Goal: Task Accomplishment & Management: Manage account settings

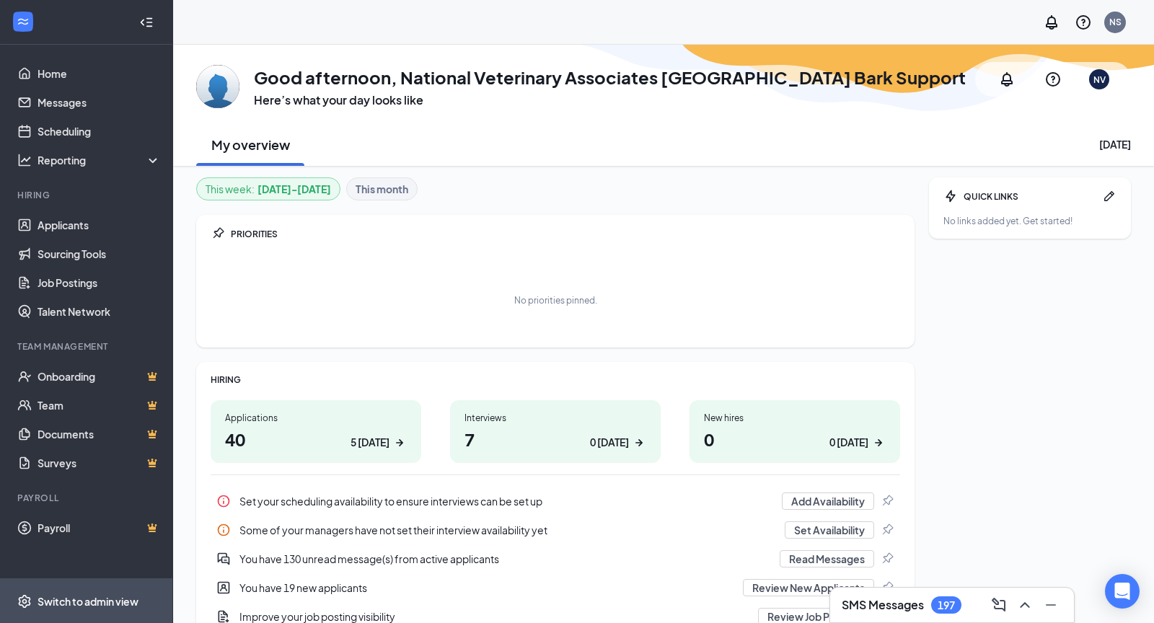
click at [58, 597] on div "Switch to admin view" at bounding box center [88, 601] width 101 height 14
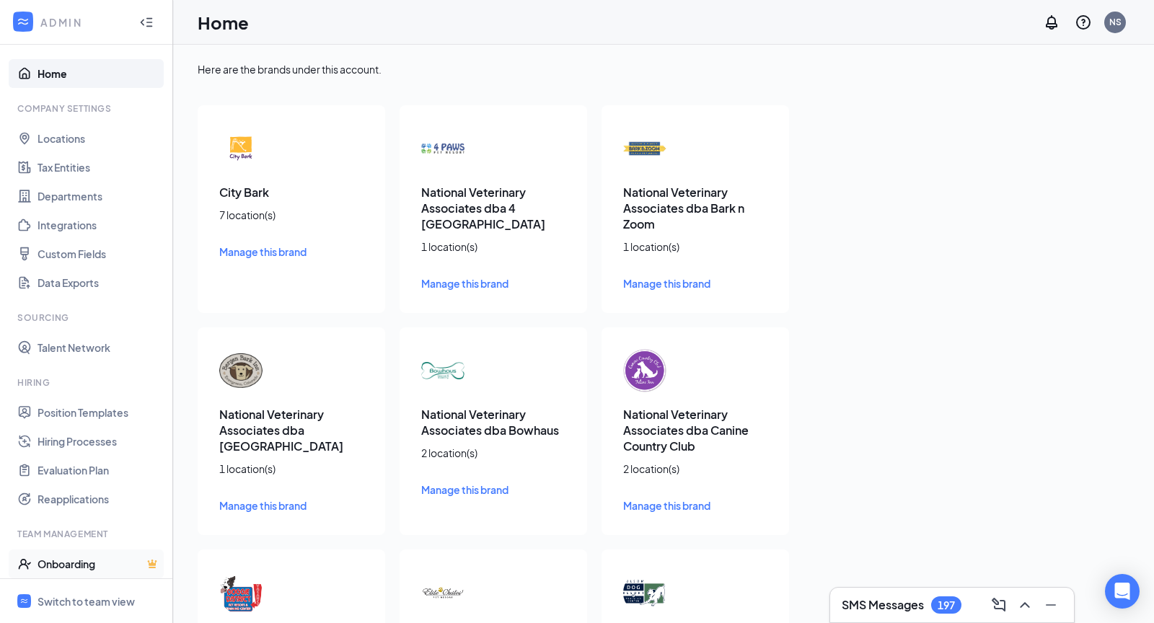
scroll to position [99, 0]
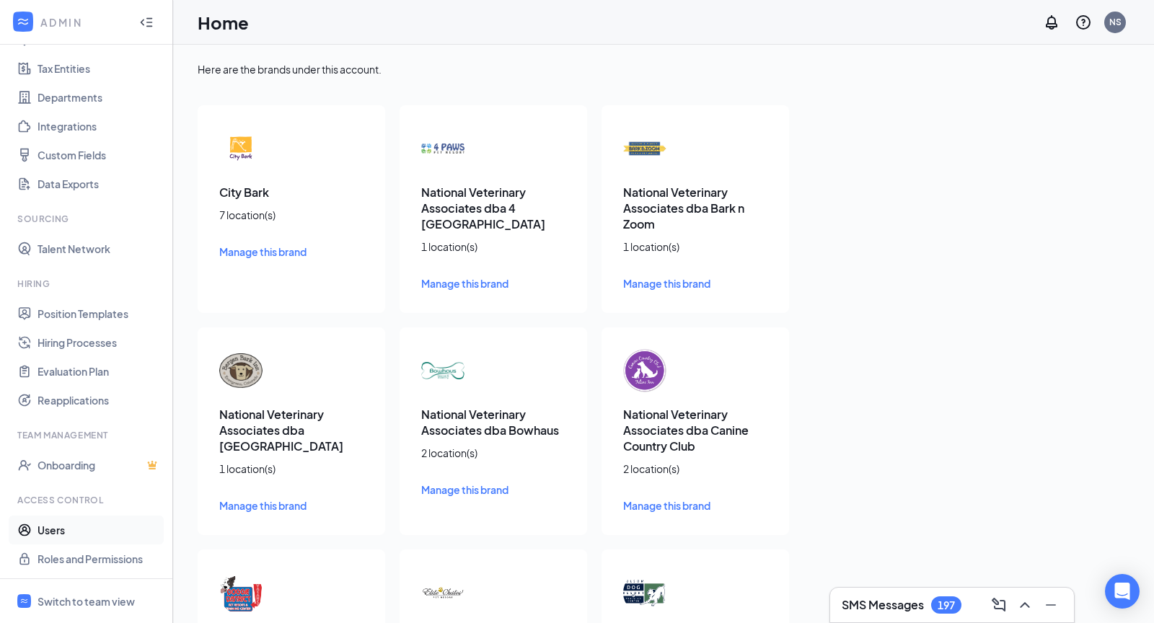
click at [61, 528] on link "Users" at bounding box center [99, 530] width 123 height 29
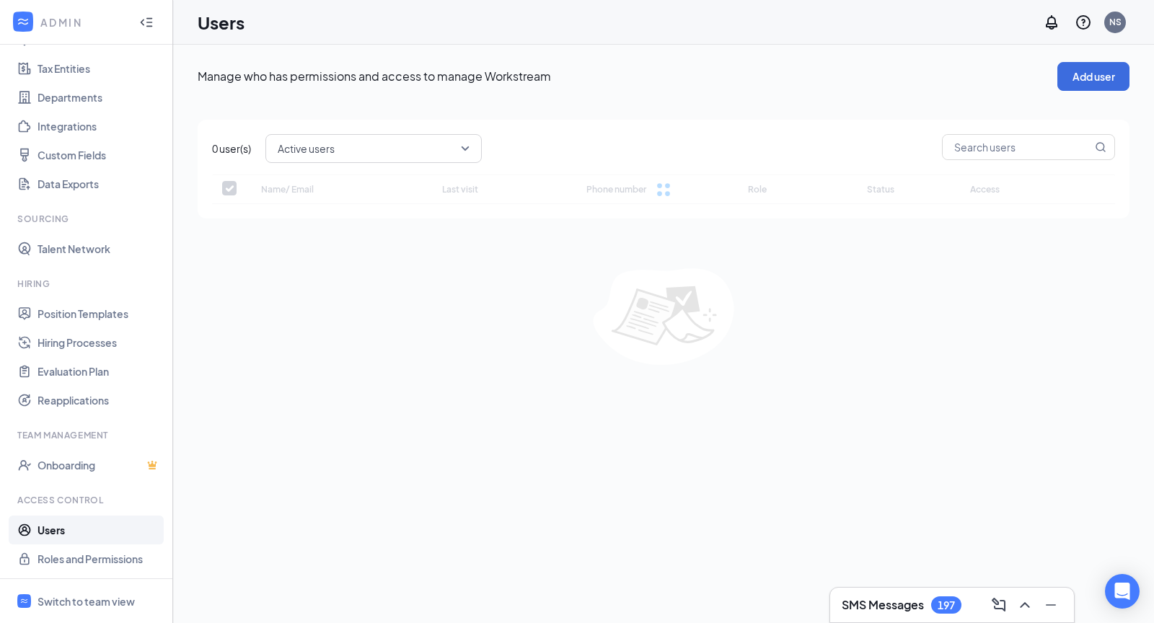
checkbox input "false"
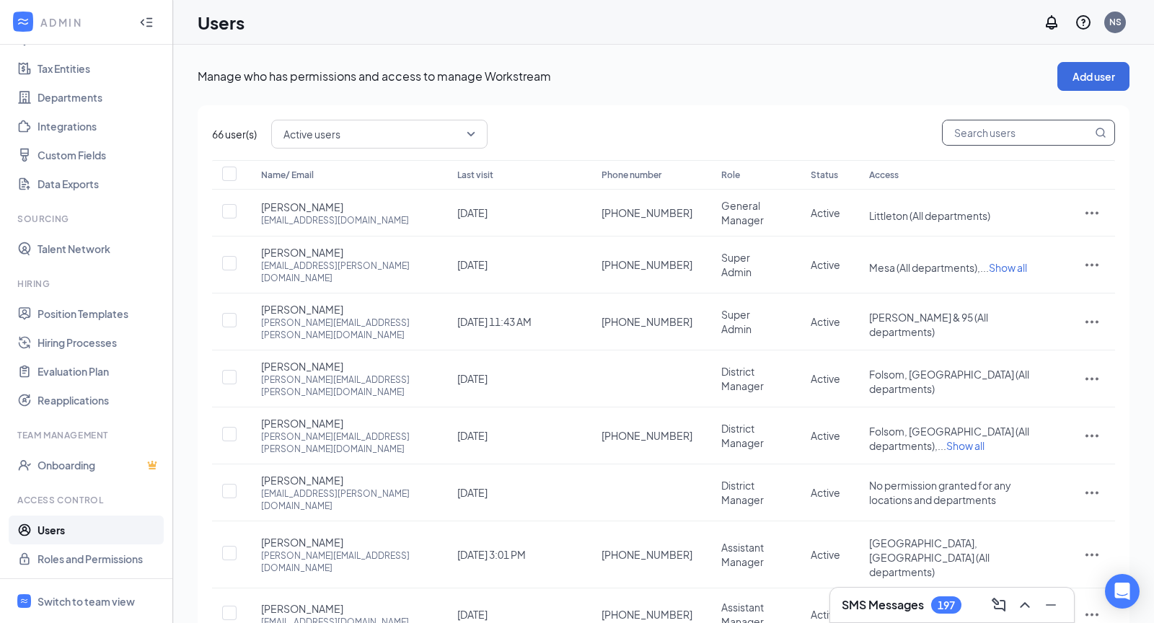
click at [979, 141] on input "text" at bounding box center [1017, 132] width 149 height 25
paste input "[EMAIL_ADDRESS][DOMAIN_NAME]"
type input "[EMAIL_ADDRESS][DOMAIN_NAME]"
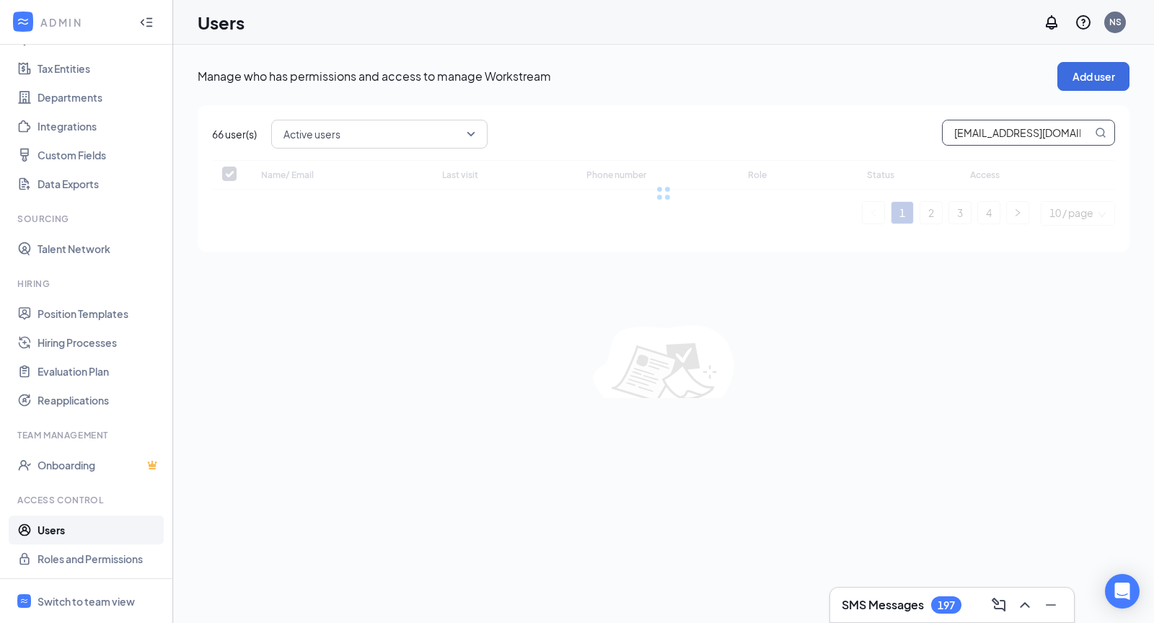
checkbox input "false"
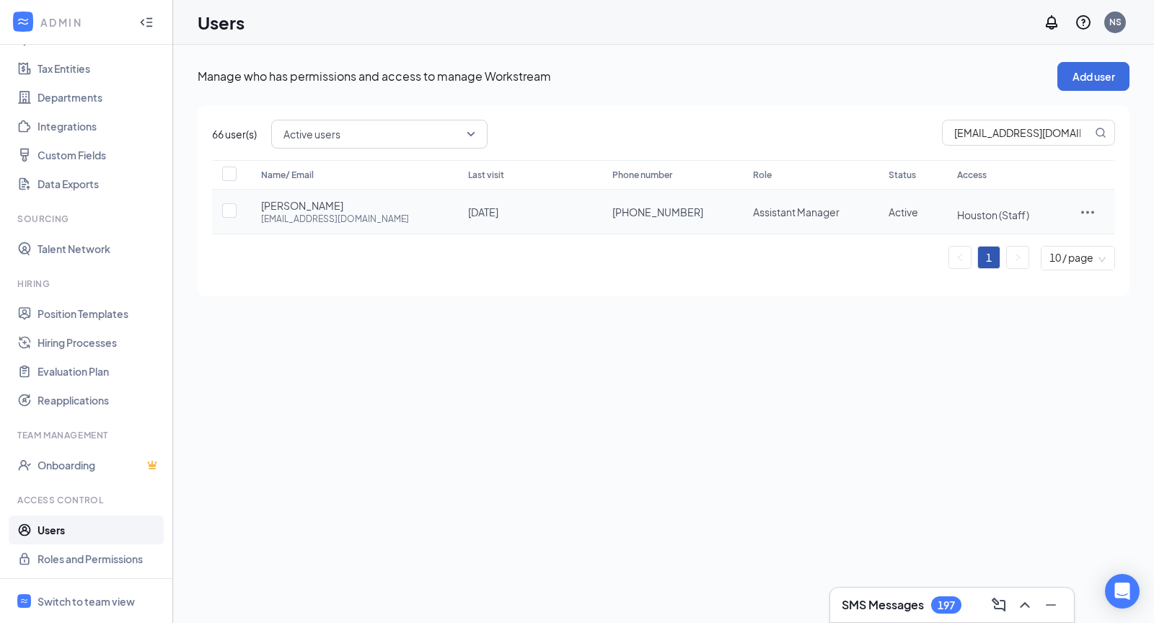
click at [1080, 209] on icon "ActionsIcon" at bounding box center [1087, 211] width 17 height 17
click at [1028, 244] on span "Edit user" at bounding box center [1020, 240] width 41 height 13
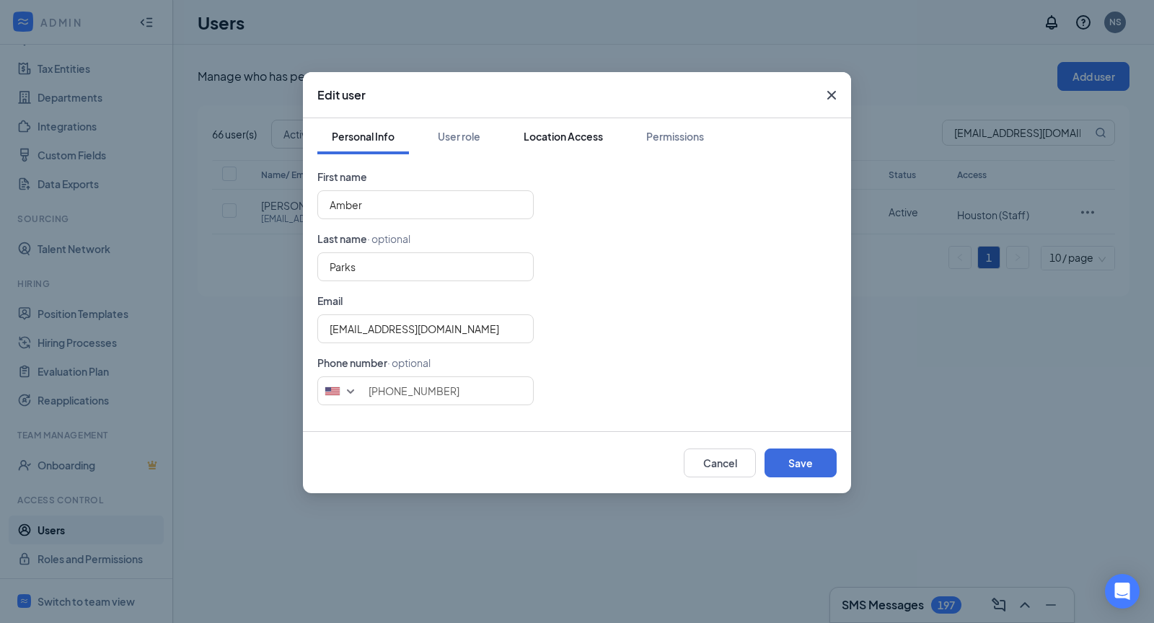
click at [547, 141] on div "Location Access" at bounding box center [563, 136] width 79 height 14
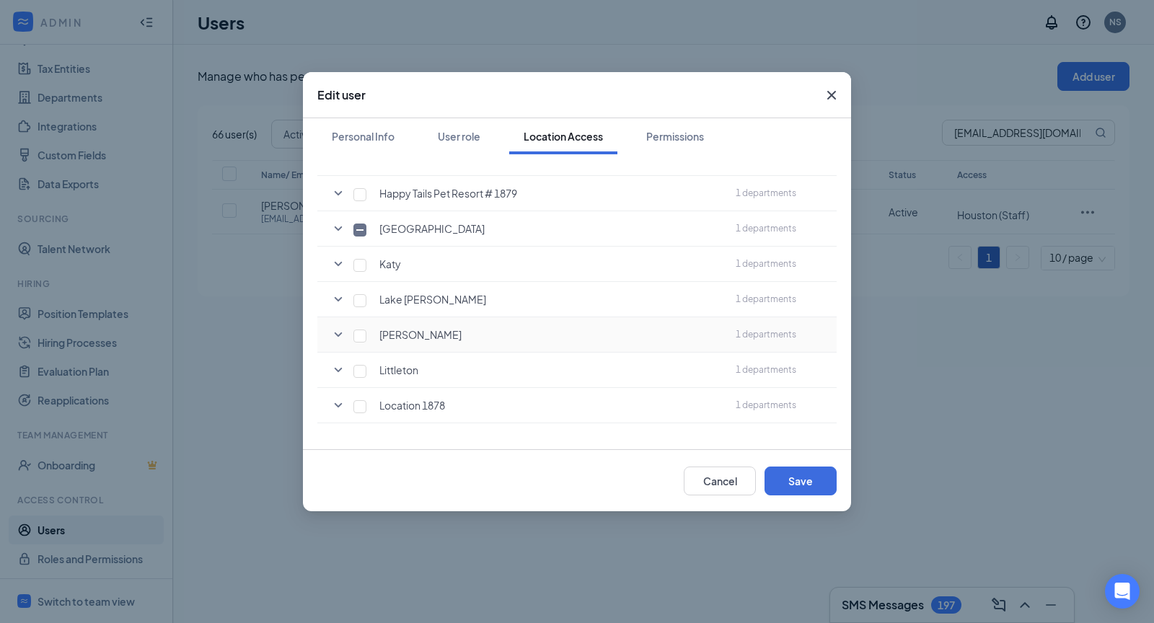
scroll to position [496, 0]
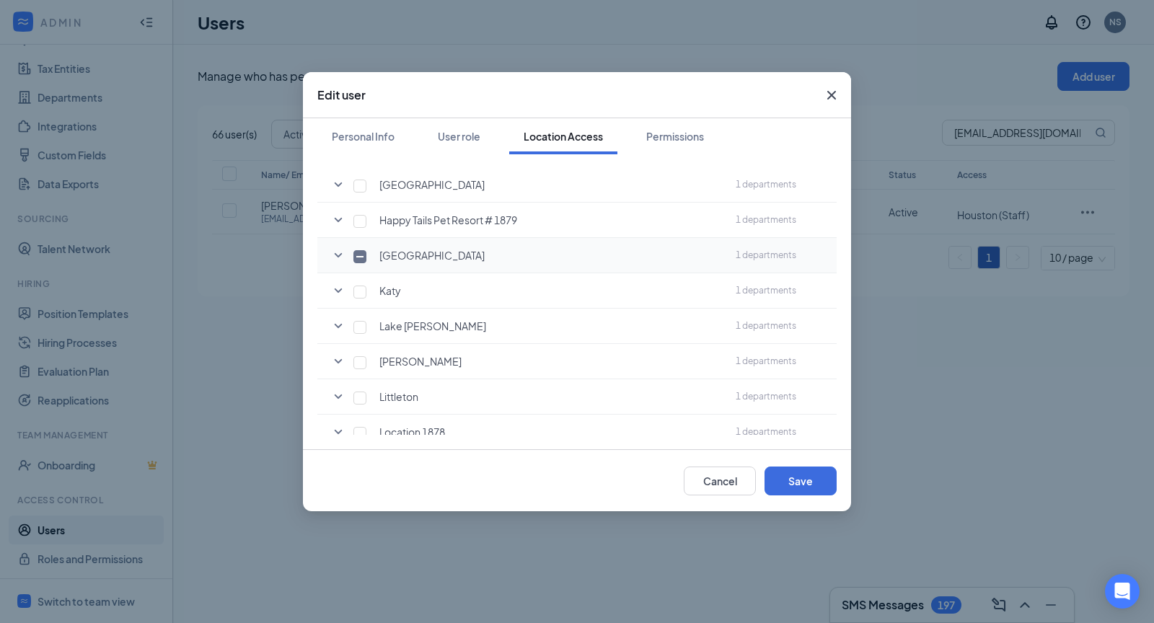
click at [337, 253] on icon "SmallChevronDown" at bounding box center [339, 255] width 8 height 4
click at [713, 479] on button "Cancel" at bounding box center [720, 481] width 72 height 29
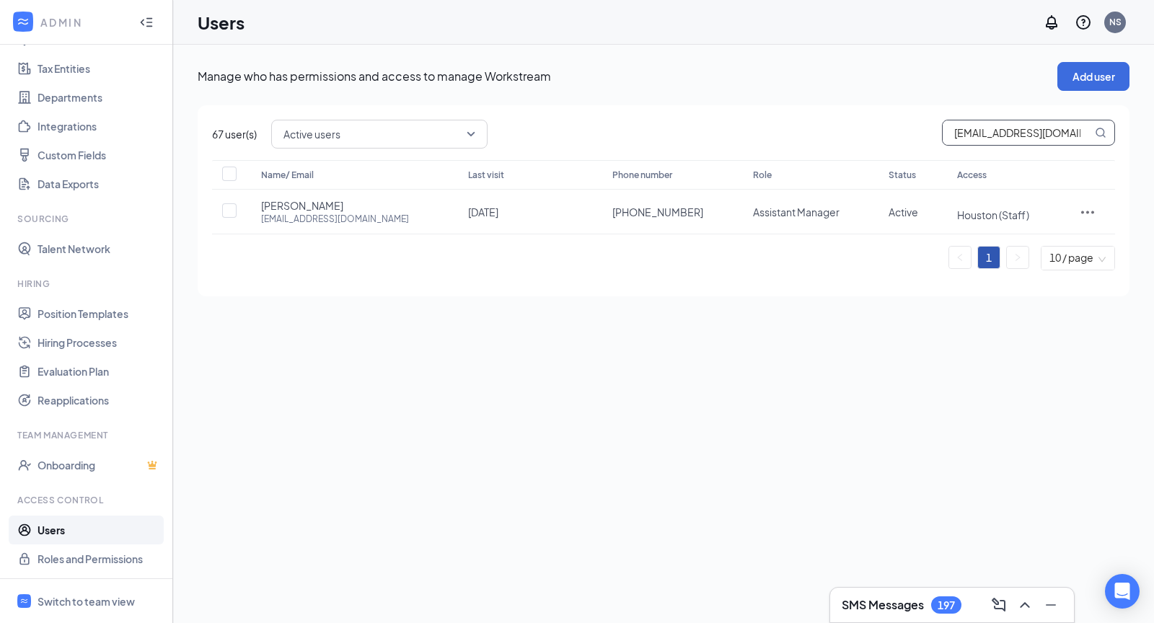
click at [1008, 138] on input "[EMAIL_ADDRESS][DOMAIN_NAME]" at bounding box center [1017, 132] width 149 height 25
paste input "[EMAIL_ADDRESS]"
type input "[EMAIL_ADDRESS][DOMAIN_NAME]"
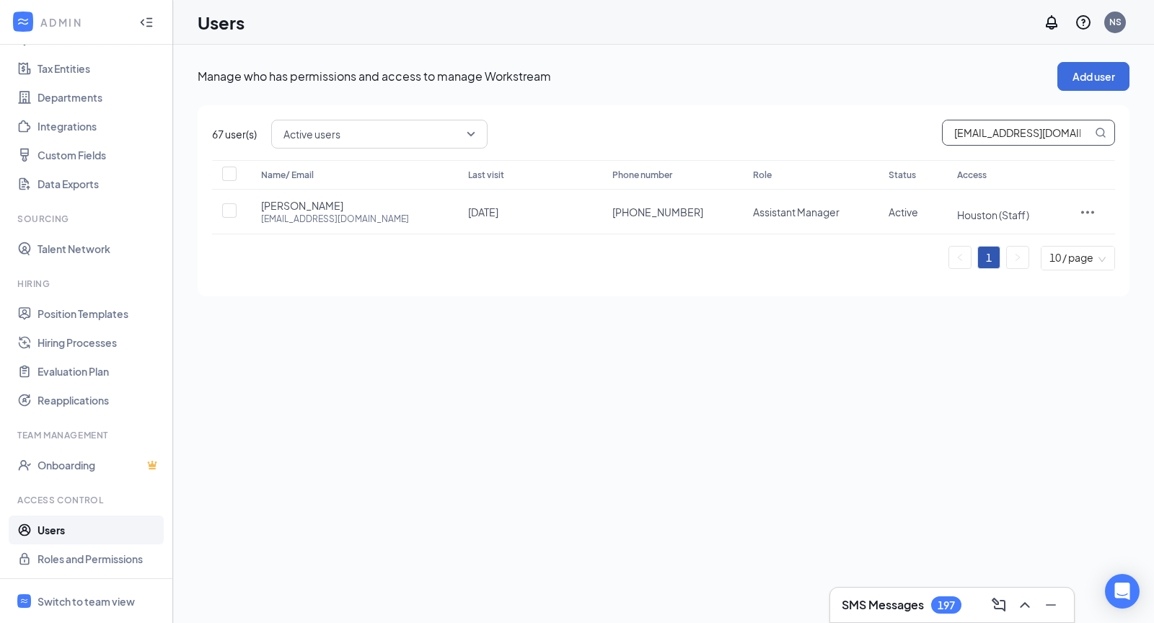
scroll to position [0, 9]
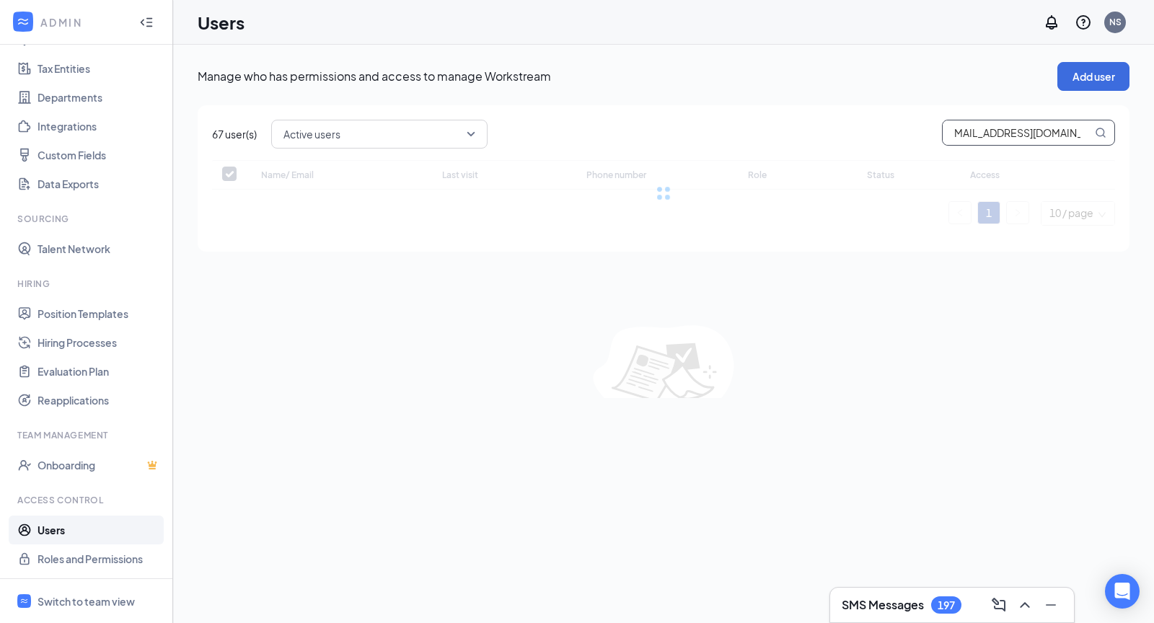
checkbox input "false"
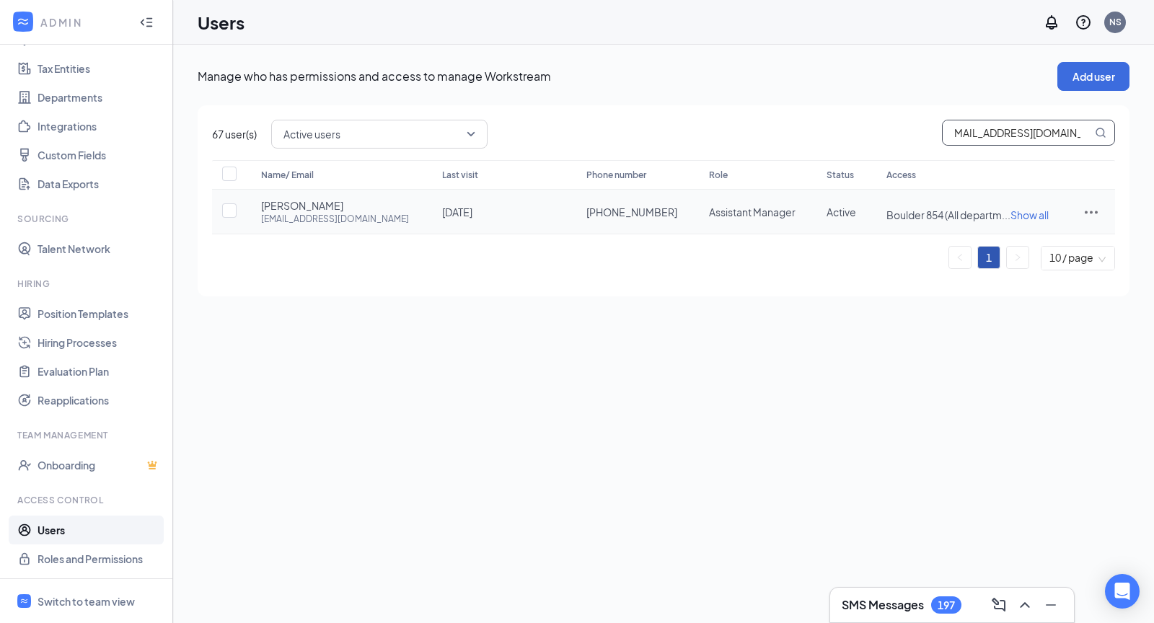
type input "[EMAIL_ADDRESS][DOMAIN_NAME]"
click at [1015, 214] on span "Show all" at bounding box center [1029, 214] width 38 height 13
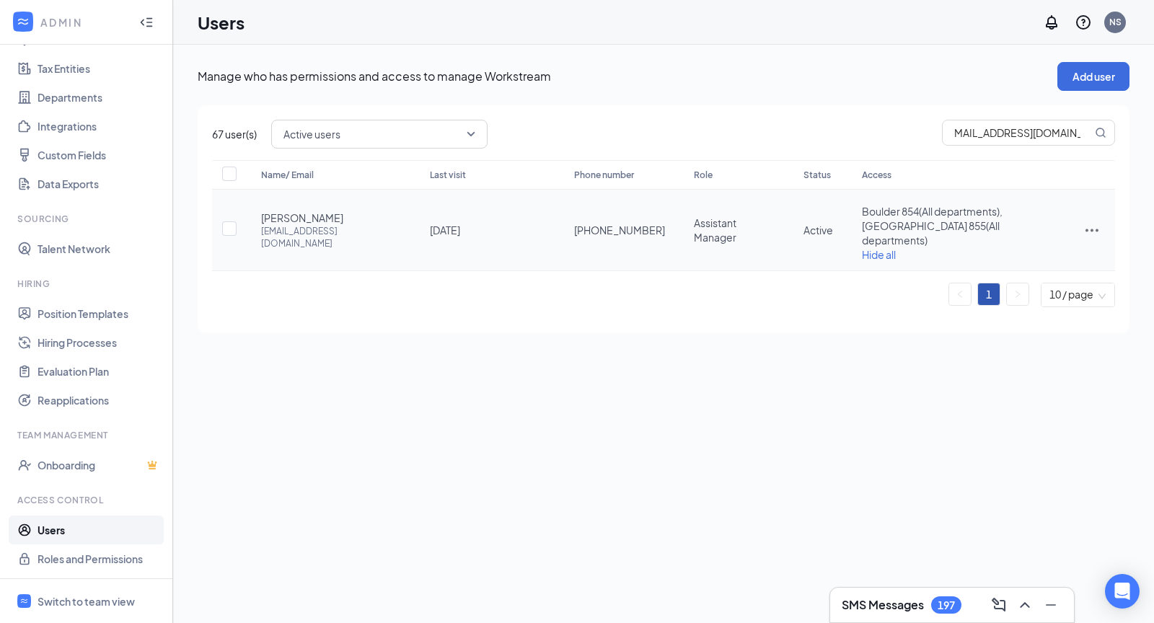
scroll to position [0, 0]
click at [1083, 221] on div at bounding box center [1091, 229] width 17 height 17
click at [1026, 256] on span "Edit user" at bounding box center [1020, 252] width 41 height 13
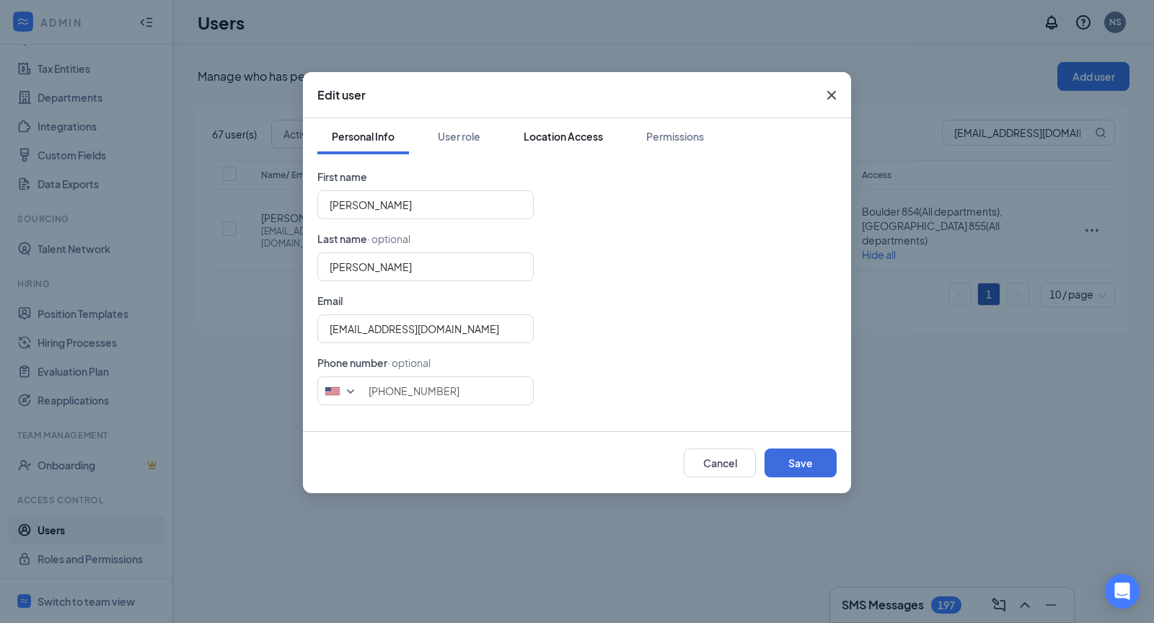
click at [549, 140] on div "Location Access" at bounding box center [563, 136] width 79 height 14
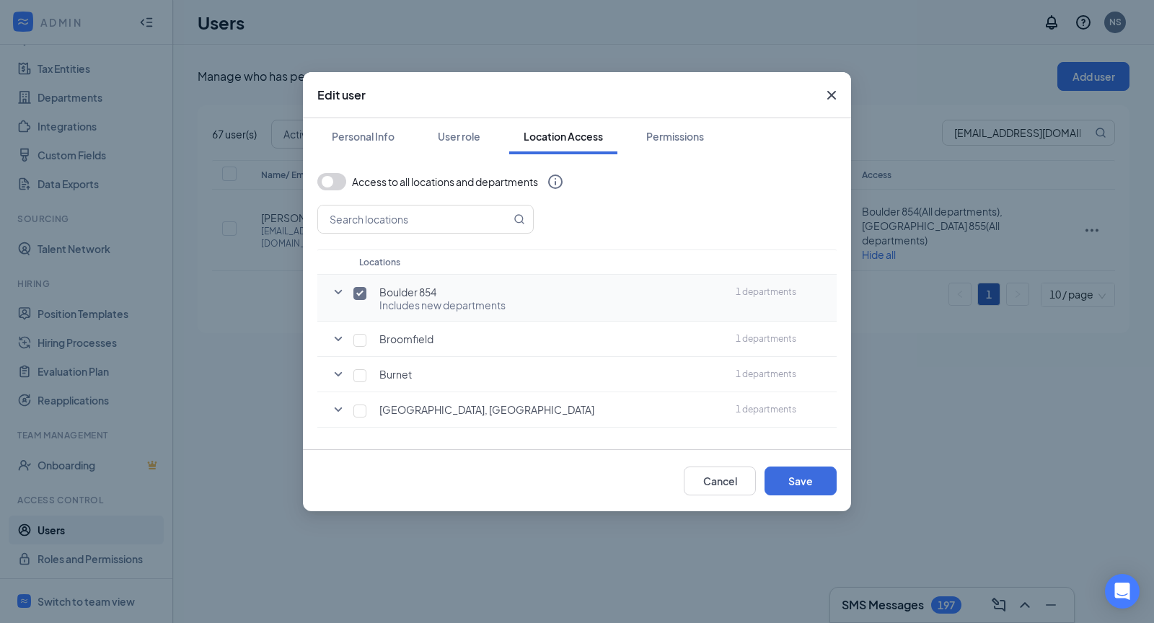
click at [340, 290] on icon "SmallChevronDown" at bounding box center [339, 292] width 8 height 4
click at [340, 291] on icon "SmallChevronUp" at bounding box center [338, 291] width 17 height 17
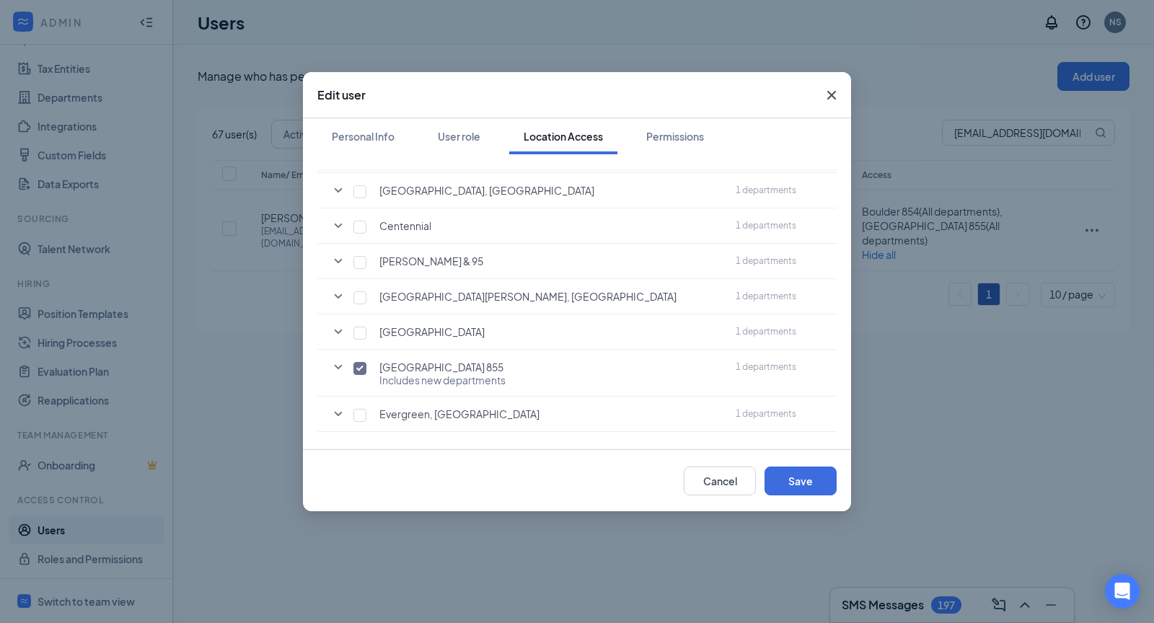
scroll to position [228, 0]
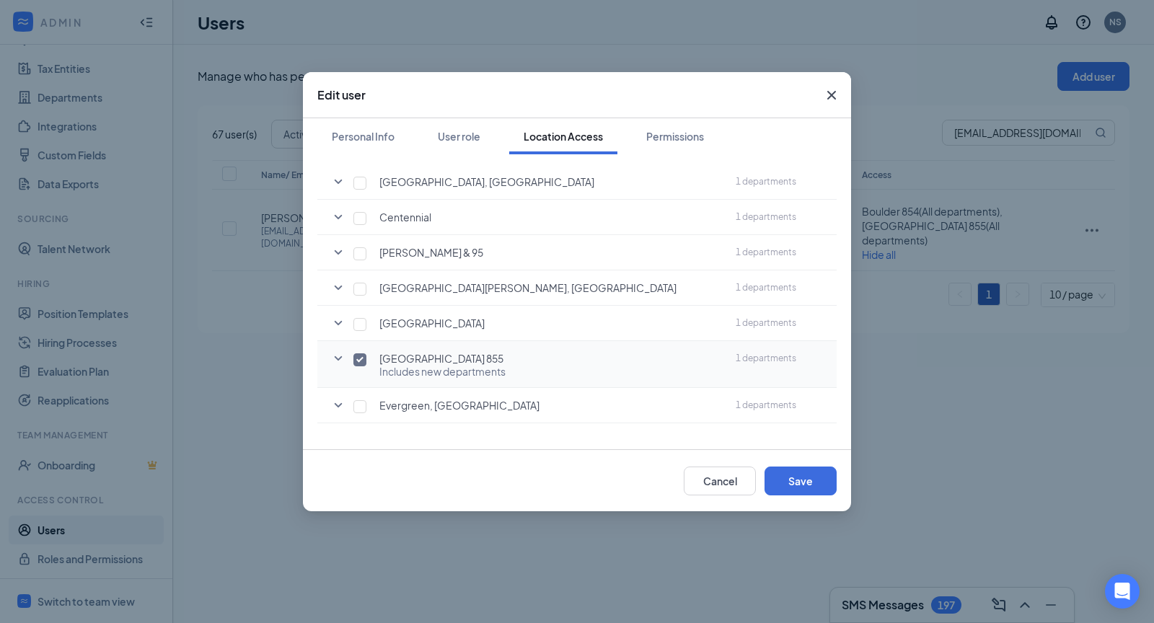
click at [353, 356] on input "checkbox" at bounding box center [359, 359] width 13 height 13
checkbox input "false"
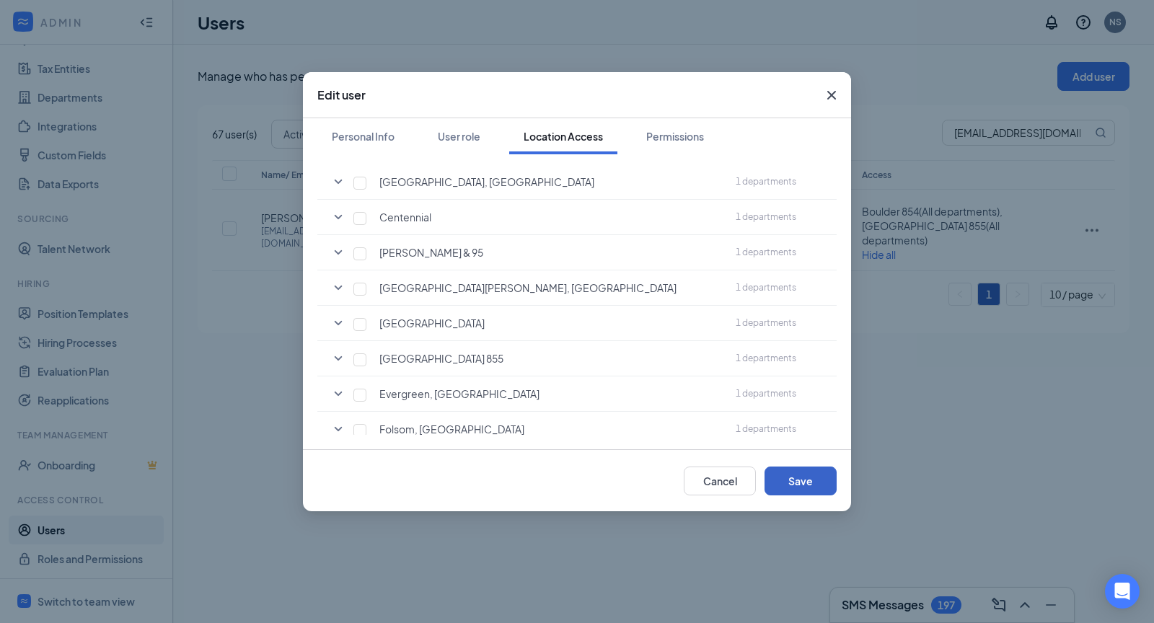
click at [780, 471] on button "Save" at bounding box center [800, 481] width 72 height 29
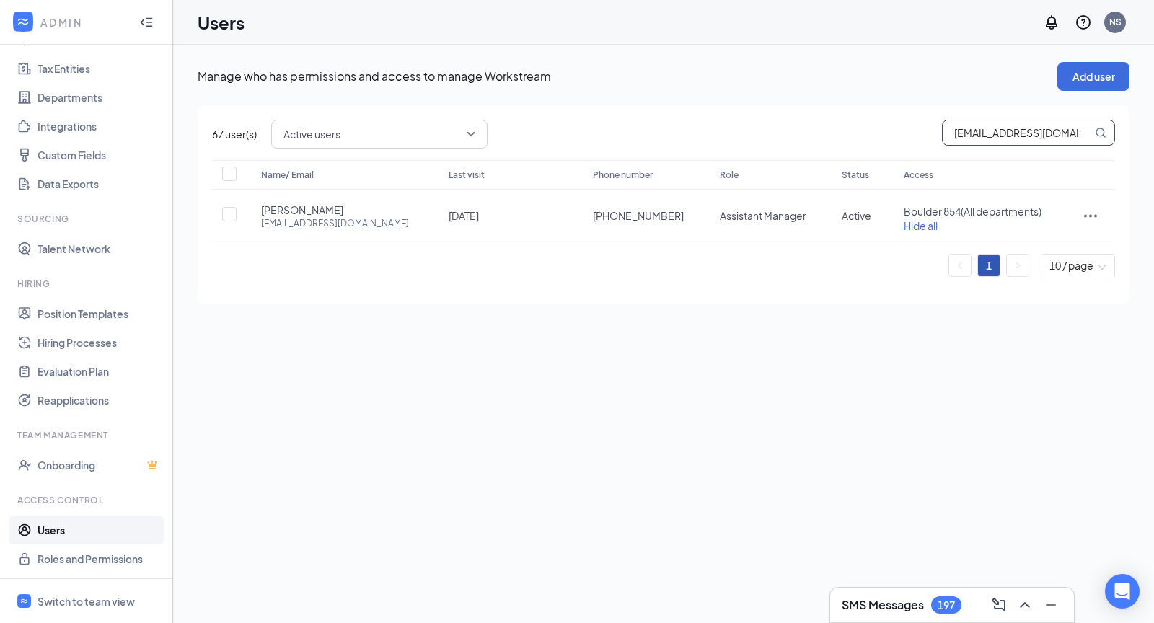
click at [975, 133] on input "[EMAIL_ADDRESS][DOMAIN_NAME]" at bounding box center [1017, 132] width 149 height 25
paste input "[PERSON_NAME]"
type input "[PERSON_NAME][EMAIL_ADDRESS][DOMAIN_NAME]"
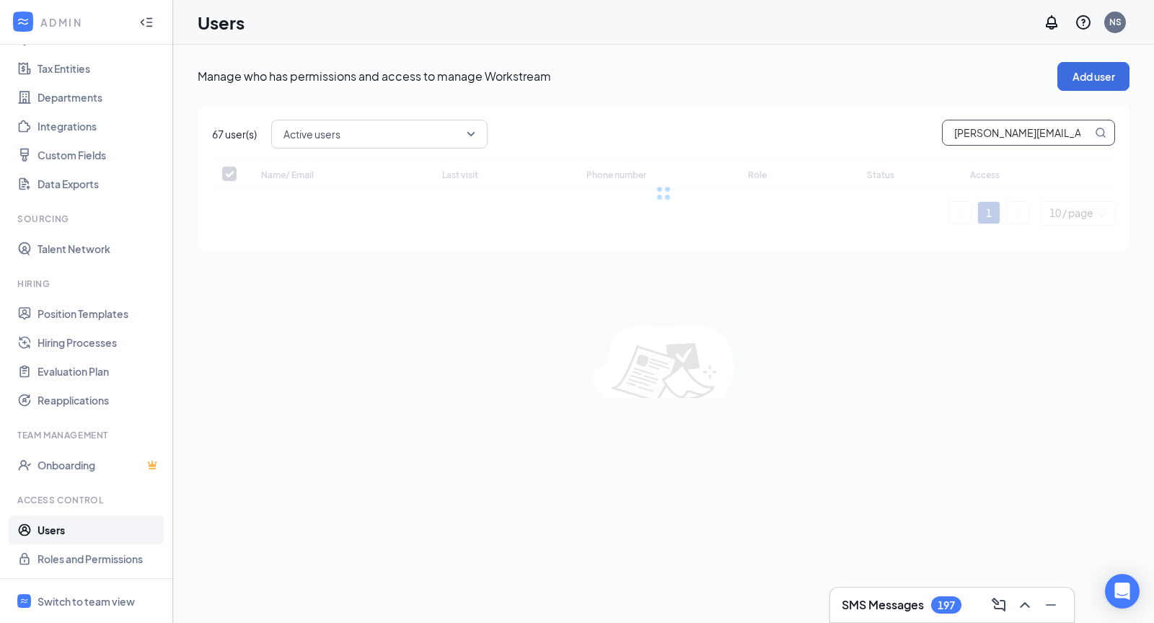
checkbox input "false"
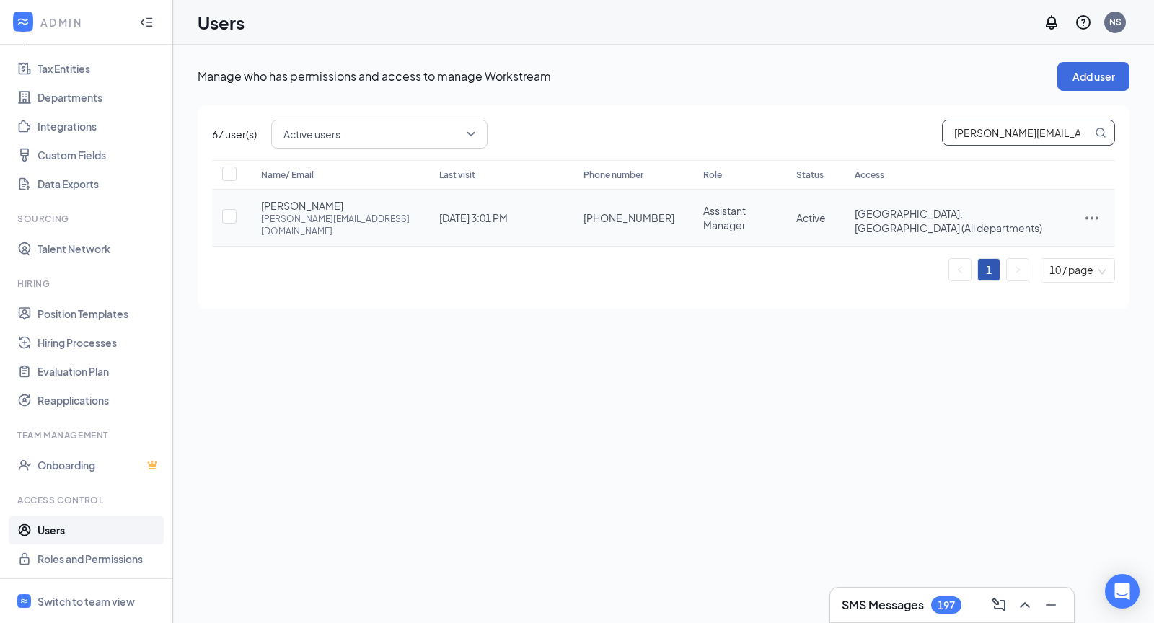
click at [1091, 209] on icon "ActionsIcon" at bounding box center [1091, 217] width 17 height 17
click at [1048, 241] on span "Edit user" at bounding box center [1044, 241] width 89 height 16
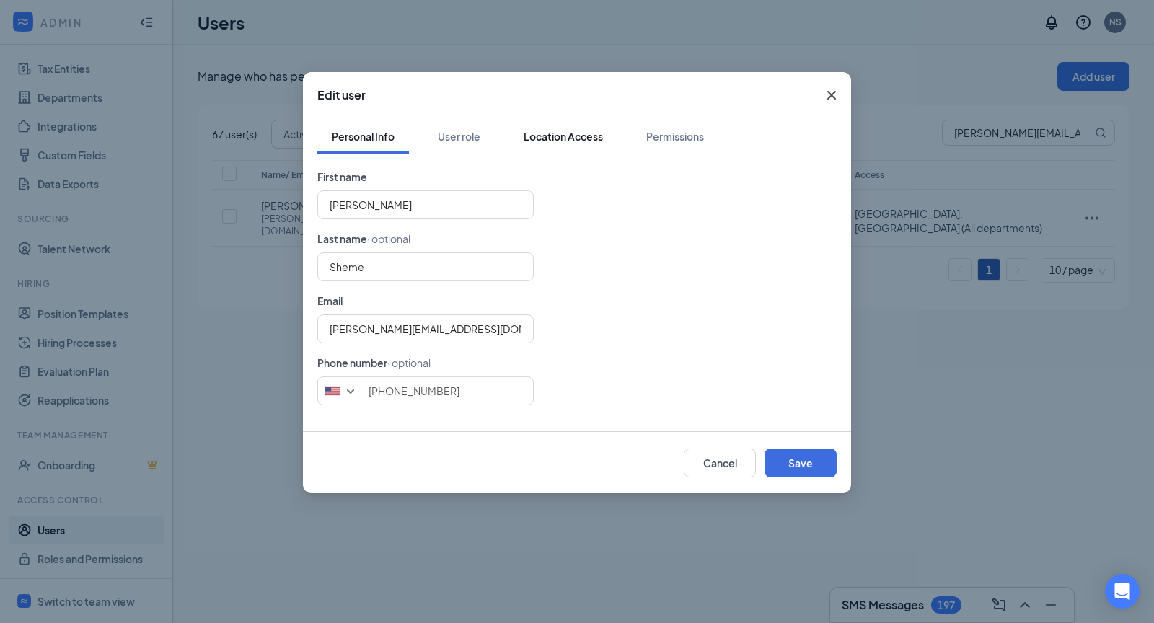
click at [570, 145] on button "Location Access" at bounding box center [563, 136] width 108 height 36
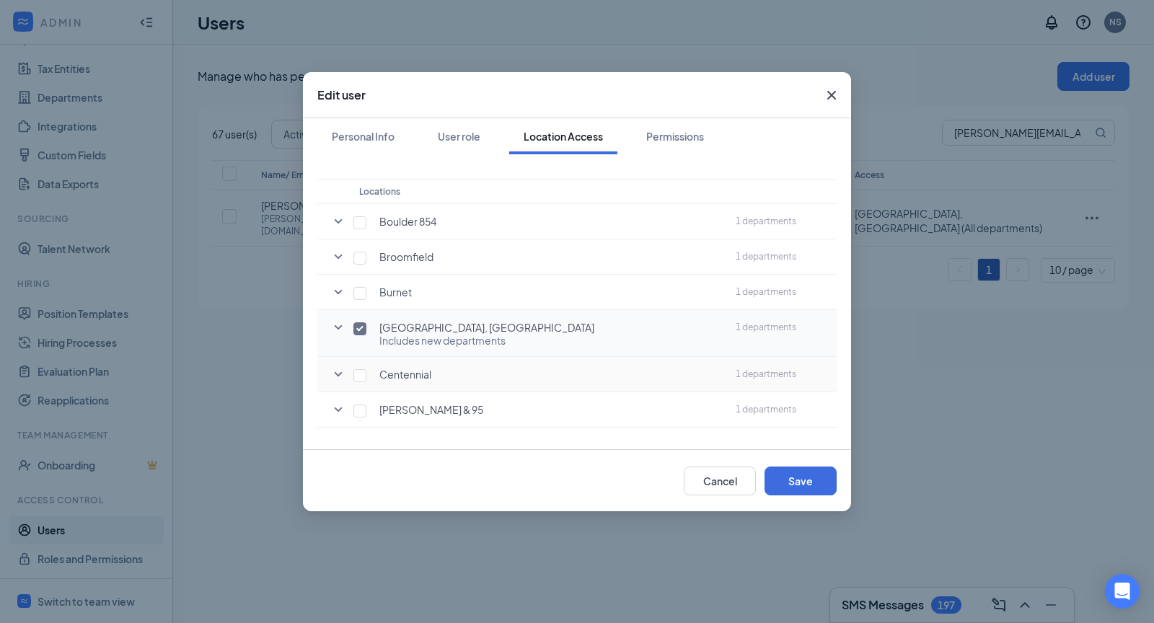
scroll to position [76, 0]
click at [339, 322] on icon "SmallChevronDown" at bounding box center [338, 322] width 17 height 17
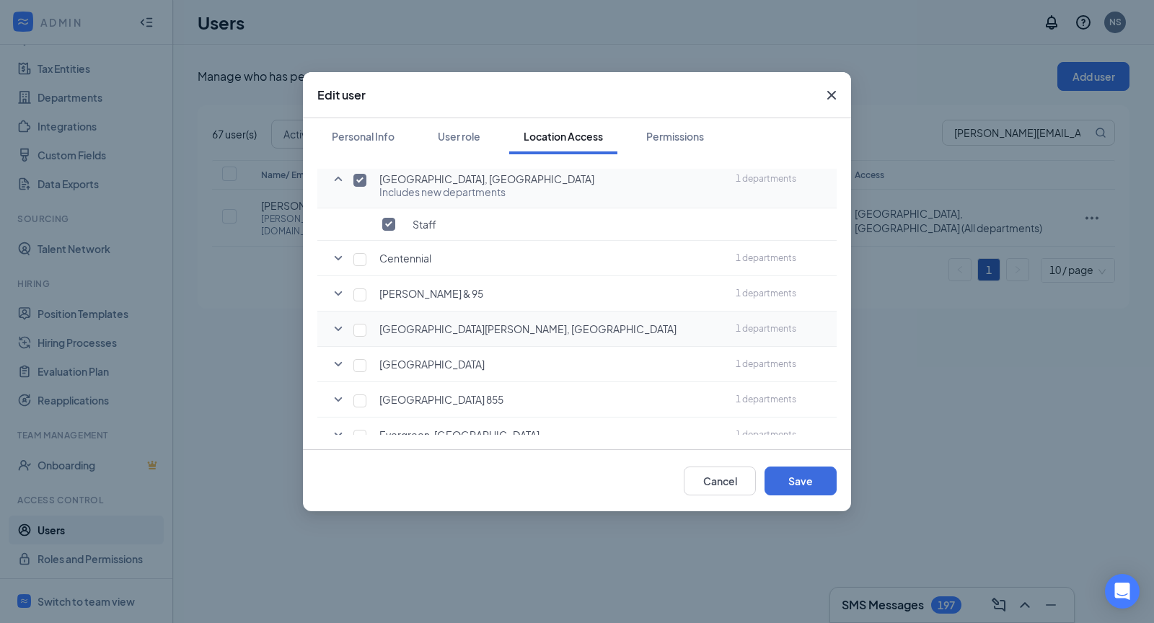
scroll to position [233, 0]
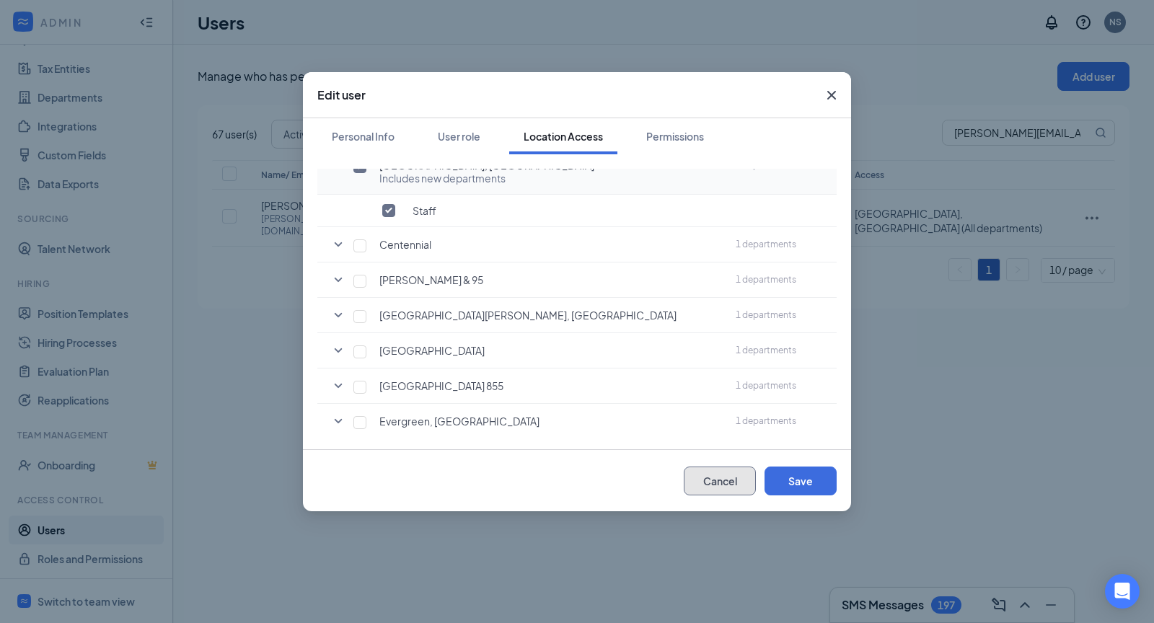
click at [718, 483] on button "Cancel" at bounding box center [720, 481] width 72 height 29
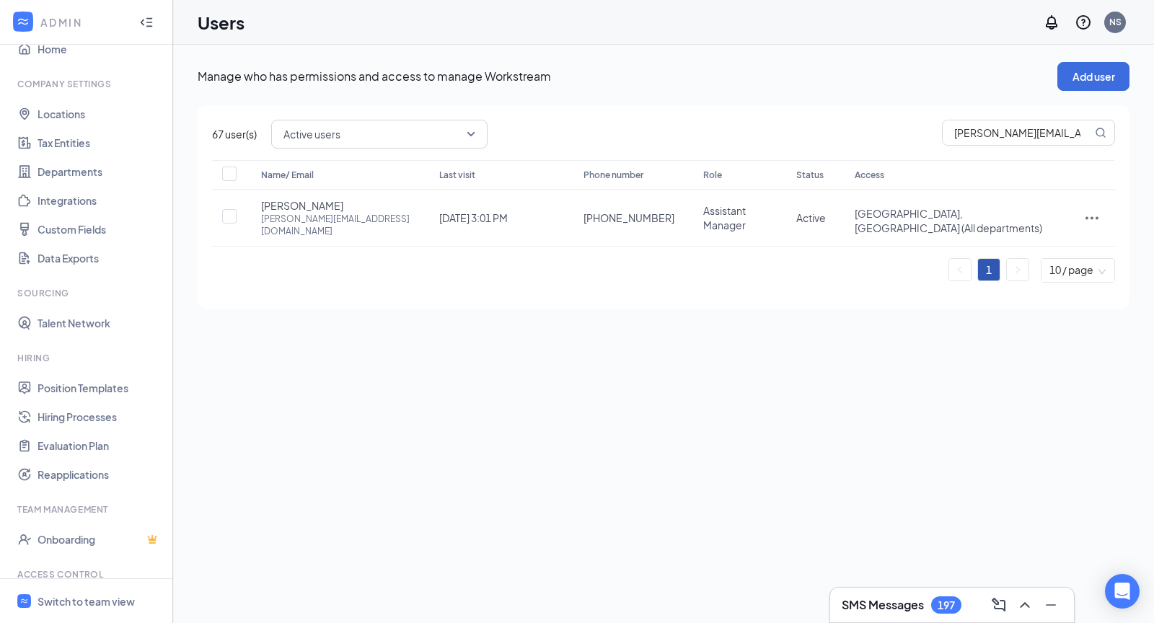
scroll to position [0, 0]
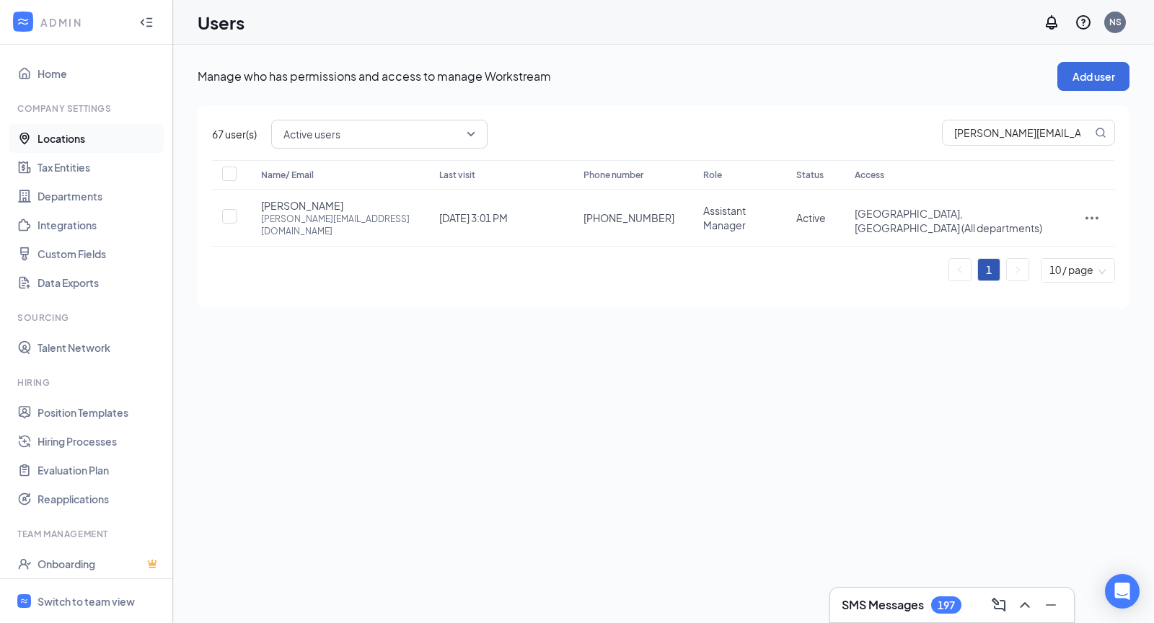
click at [73, 138] on link "Locations" at bounding box center [99, 138] width 123 height 29
click at [1005, 147] on span "[PERSON_NAME][EMAIL_ADDRESS][DOMAIN_NAME]" at bounding box center [1028, 134] width 173 height 29
click at [998, 138] on input "[PERSON_NAME][EMAIL_ADDRESS][DOMAIN_NAME]" at bounding box center [1017, 132] width 149 height 25
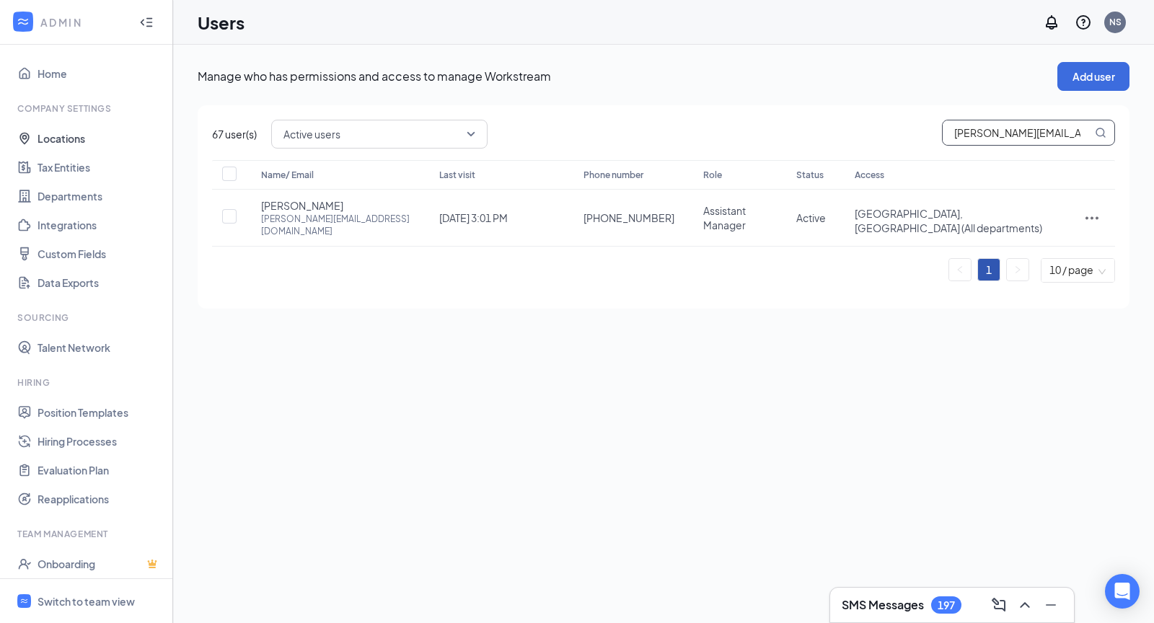
click at [998, 138] on input "[PERSON_NAME][EMAIL_ADDRESS][DOMAIN_NAME]" at bounding box center [1017, 132] width 149 height 25
paste input "brielle.[PERSON_NAME]"
type input "[EMAIL_ADDRESS][PERSON_NAME][DOMAIN_NAME]"
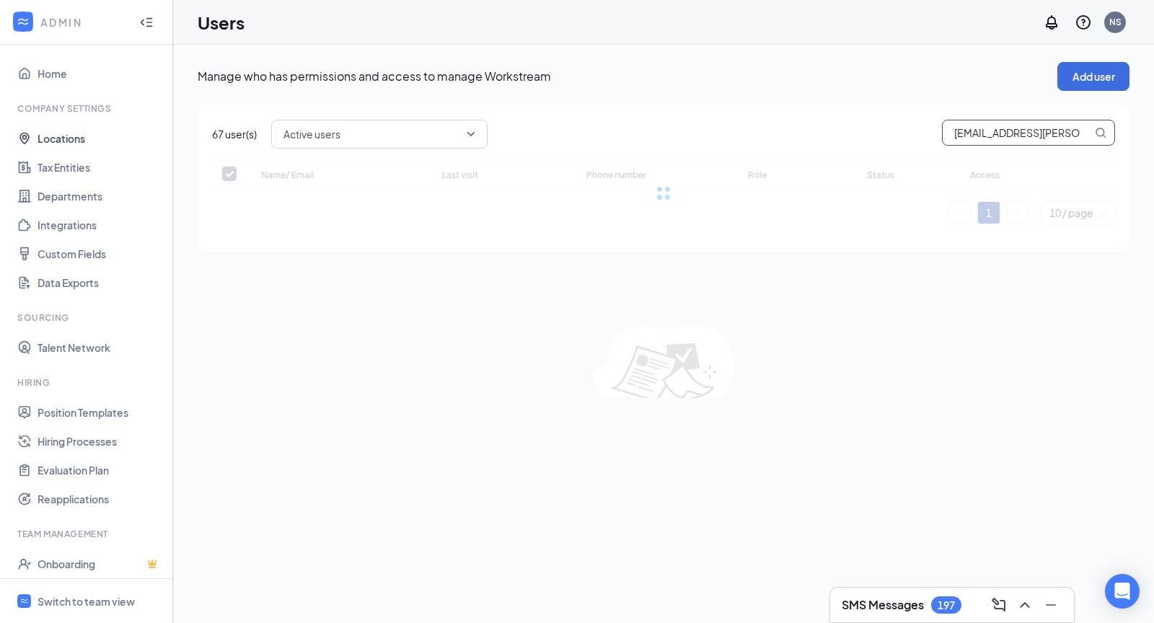
checkbox input "false"
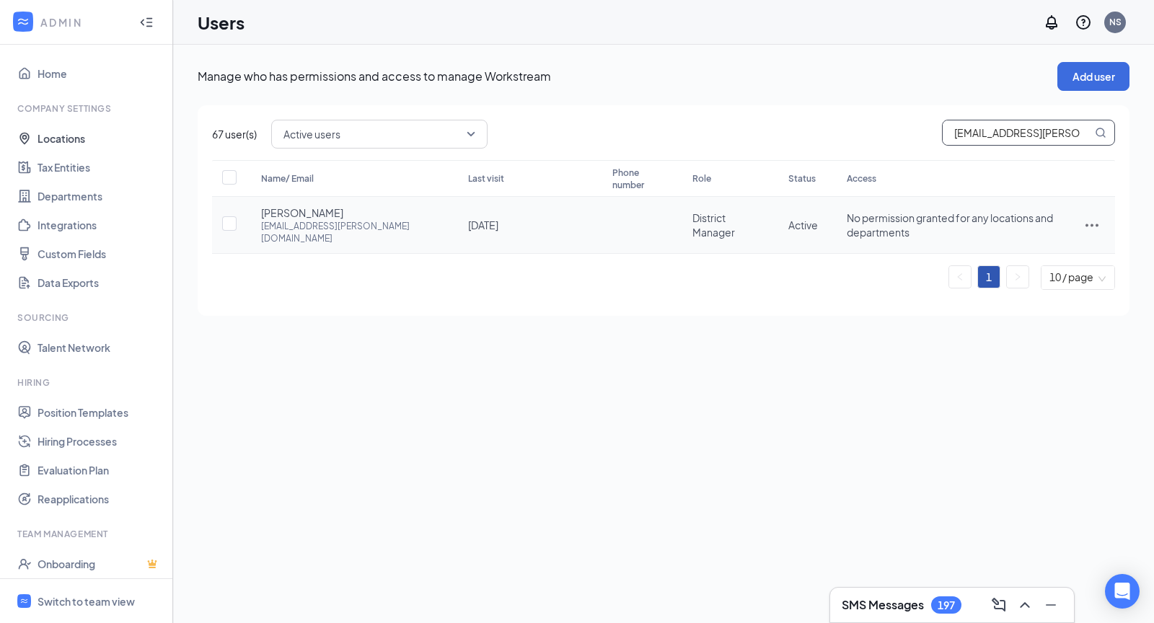
type input "[EMAIL_ADDRESS][PERSON_NAME][DOMAIN_NAME]"
click at [1094, 217] on icon "ActionsIcon" at bounding box center [1091, 224] width 17 height 17
click at [1011, 315] on span "Disable" at bounding box center [1017, 315] width 35 height 13
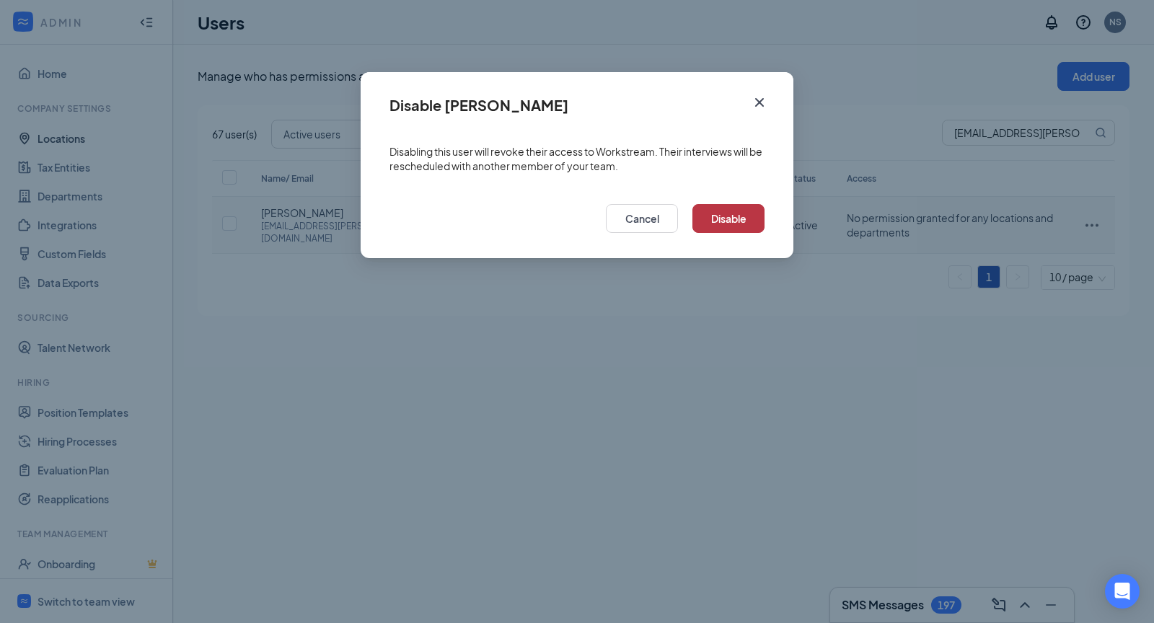
click at [726, 217] on button "Disable" at bounding box center [728, 218] width 72 height 29
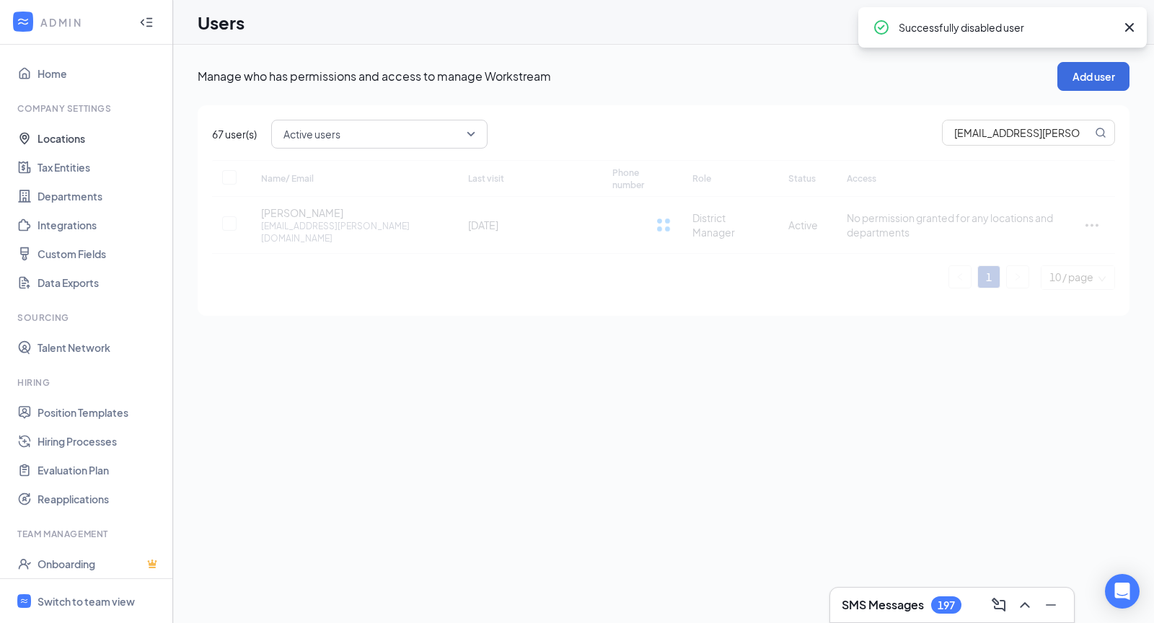
checkbox input "true"
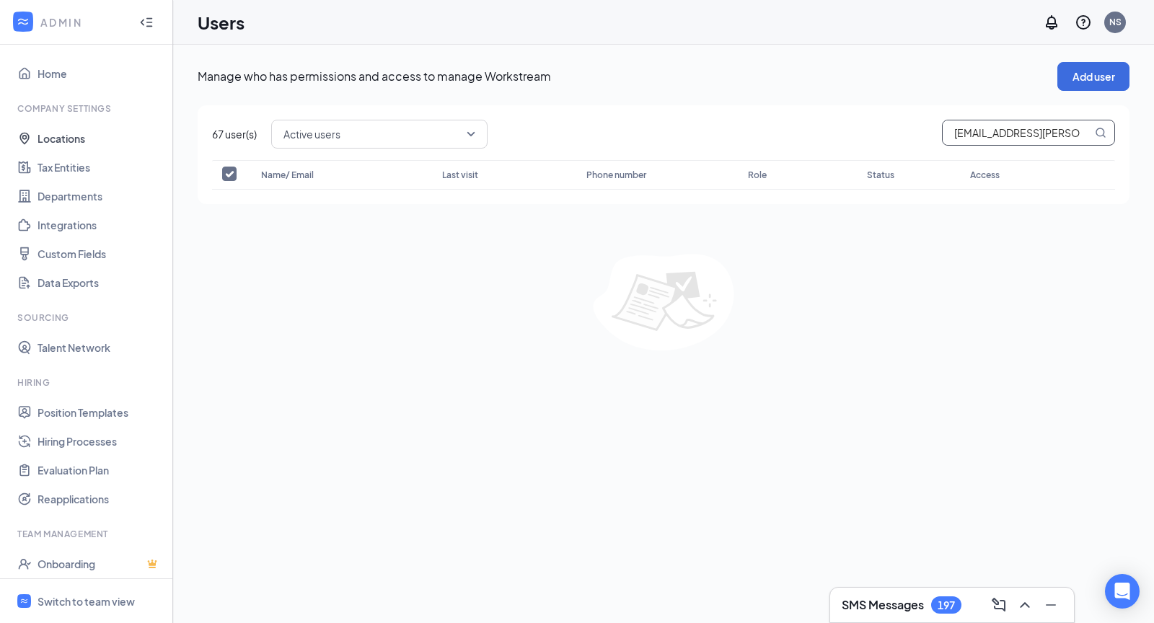
click at [976, 133] on input "[EMAIL_ADDRESS][PERSON_NAME][DOMAIN_NAME]" at bounding box center [1017, 132] width 149 height 25
paste input "[PERSON_NAME].[PERSON_NAME]"
type input "[PERSON_NAME][EMAIL_ADDRESS][PERSON_NAME][DOMAIN_NAME]"
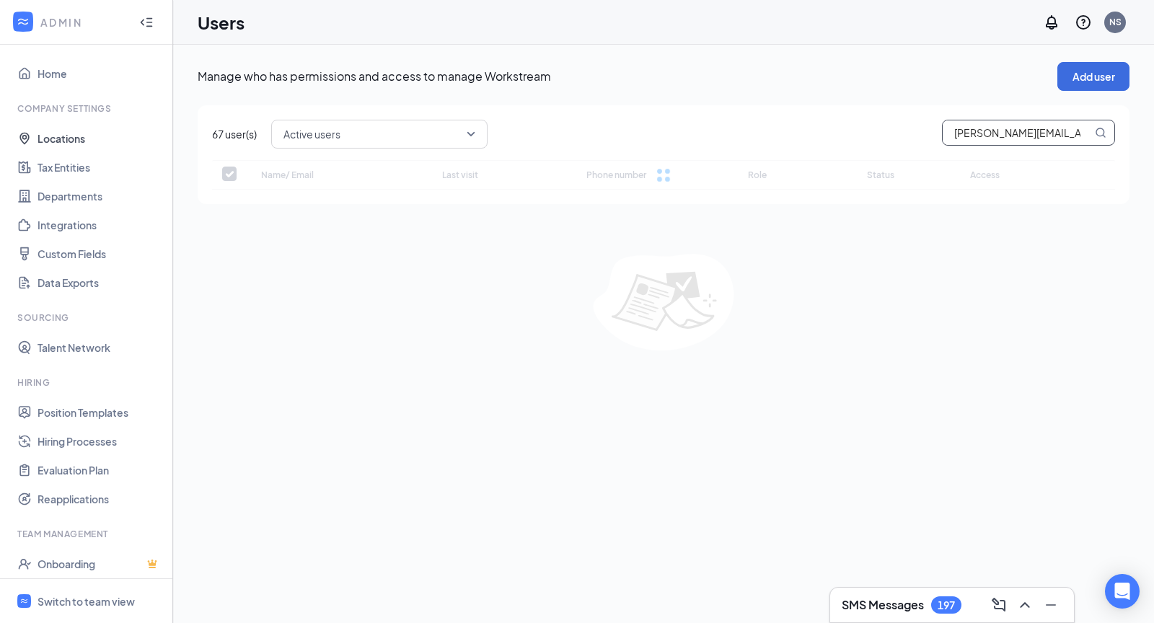
checkbox input "false"
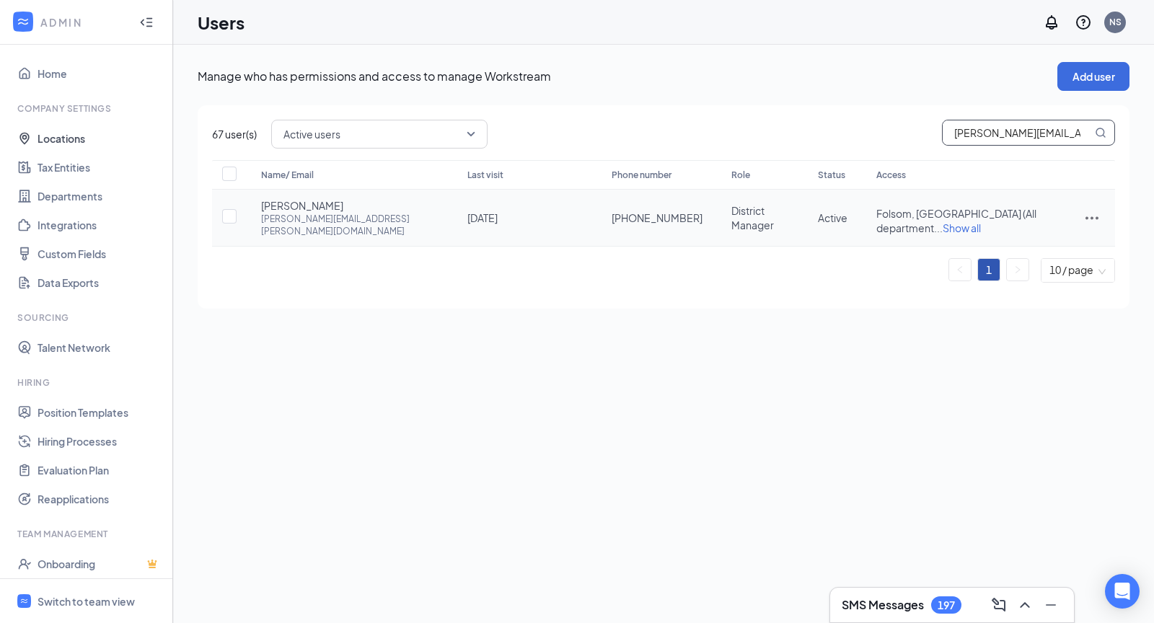
type input "[PERSON_NAME][EMAIL_ADDRESS][PERSON_NAME][DOMAIN_NAME]"
click at [981, 221] on span "Show all" at bounding box center [962, 227] width 38 height 13
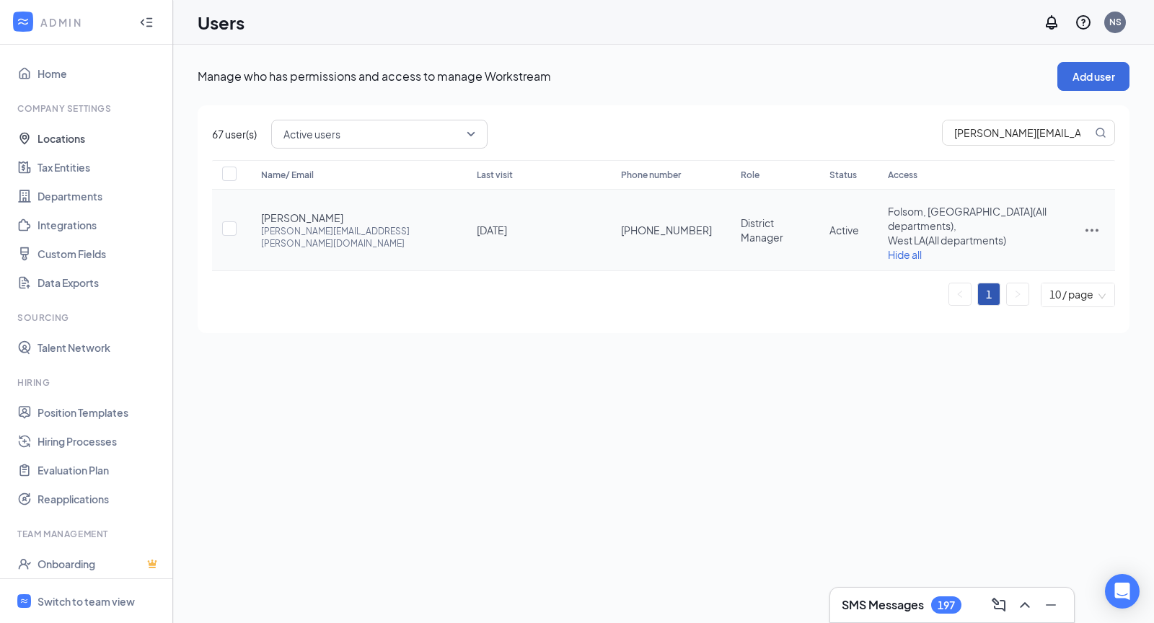
click at [1072, 218] on td at bounding box center [1092, 230] width 46 height 81
click at [1083, 221] on icon "ActionsIcon" at bounding box center [1091, 229] width 17 height 17
click at [1038, 258] on span "Edit user" at bounding box center [1044, 252] width 89 height 16
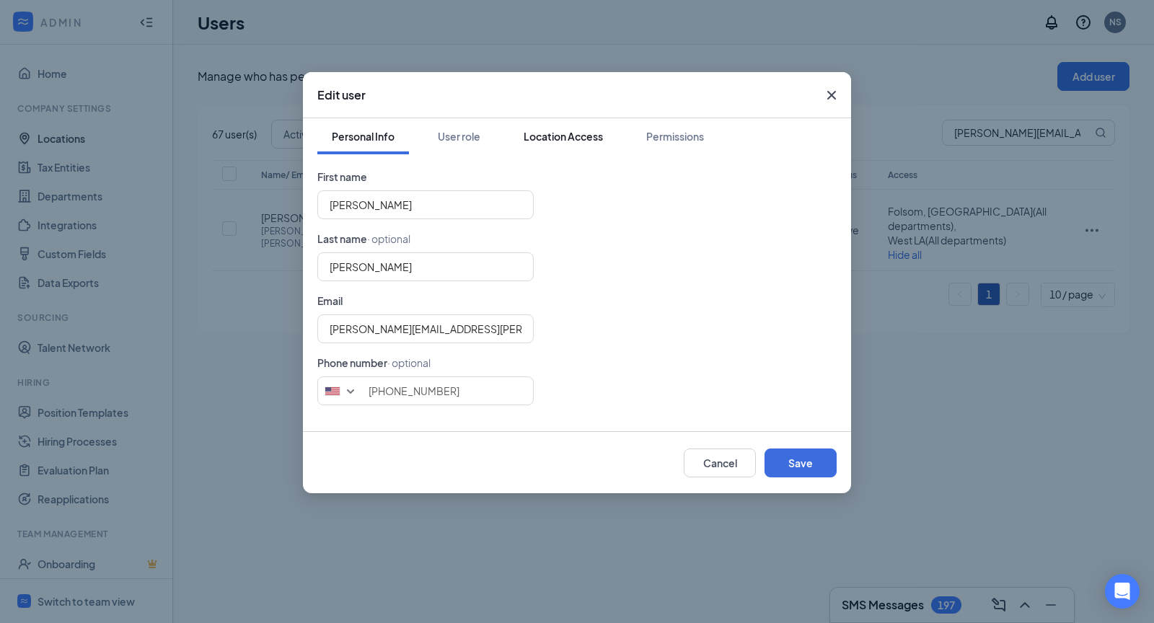
click at [561, 133] on div "Location Access" at bounding box center [563, 136] width 79 height 14
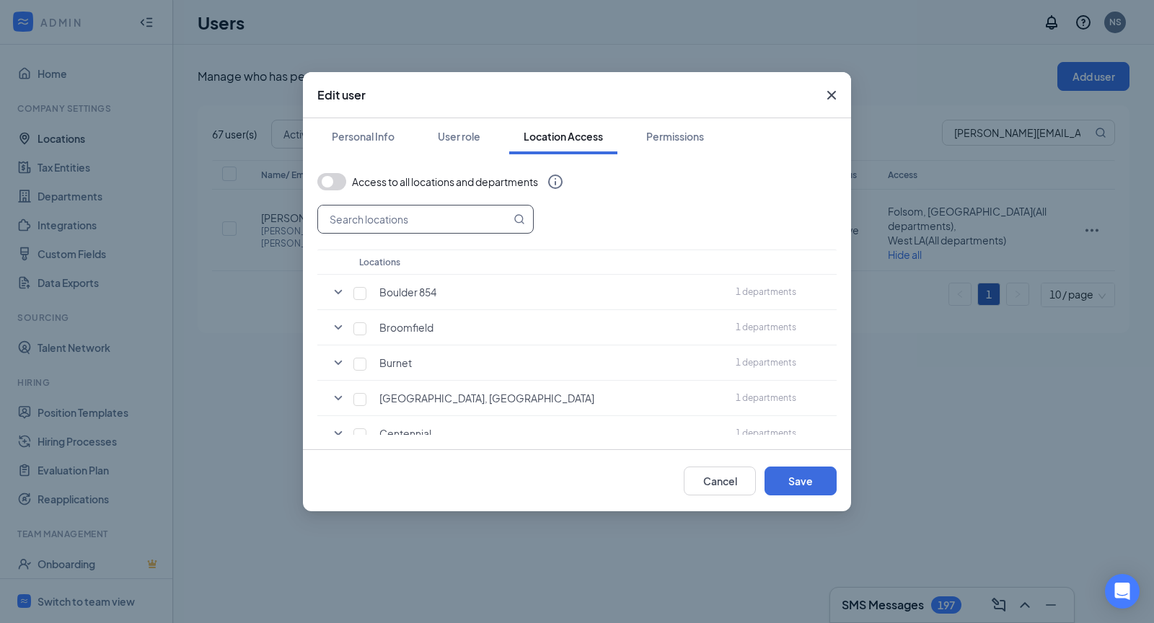
click at [451, 216] on input "text" at bounding box center [414, 219] width 193 height 27
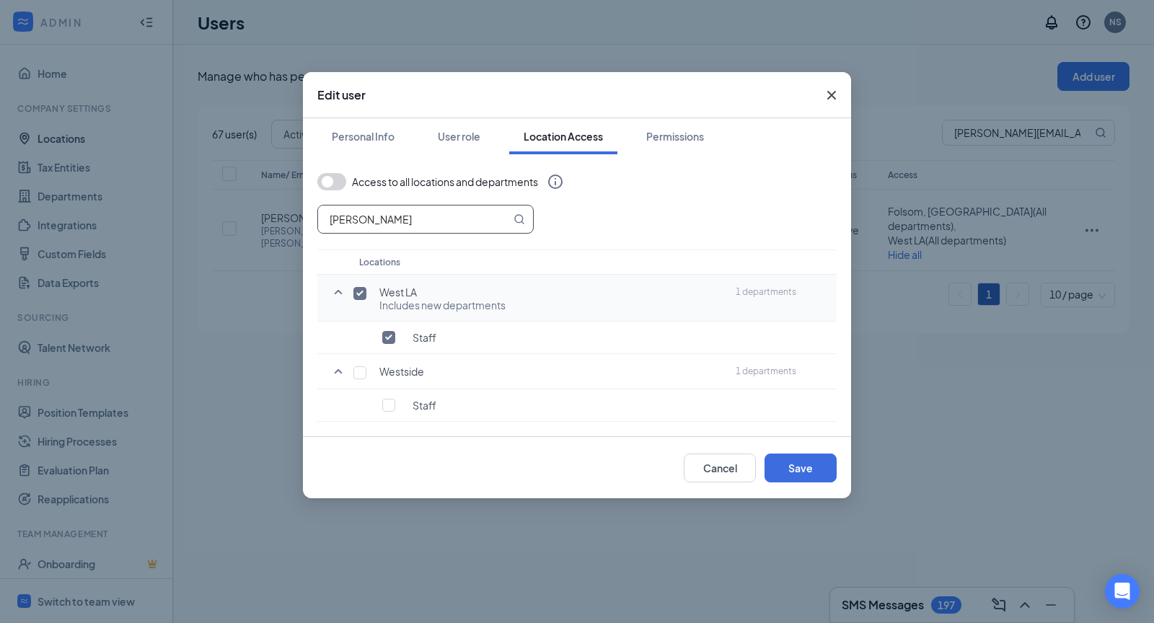
type input "[PERSON_NAME]"
click at [358, 291] on input "checkbox" at bounding box center [359, 293] width 13 height 13
checkbox input "false"
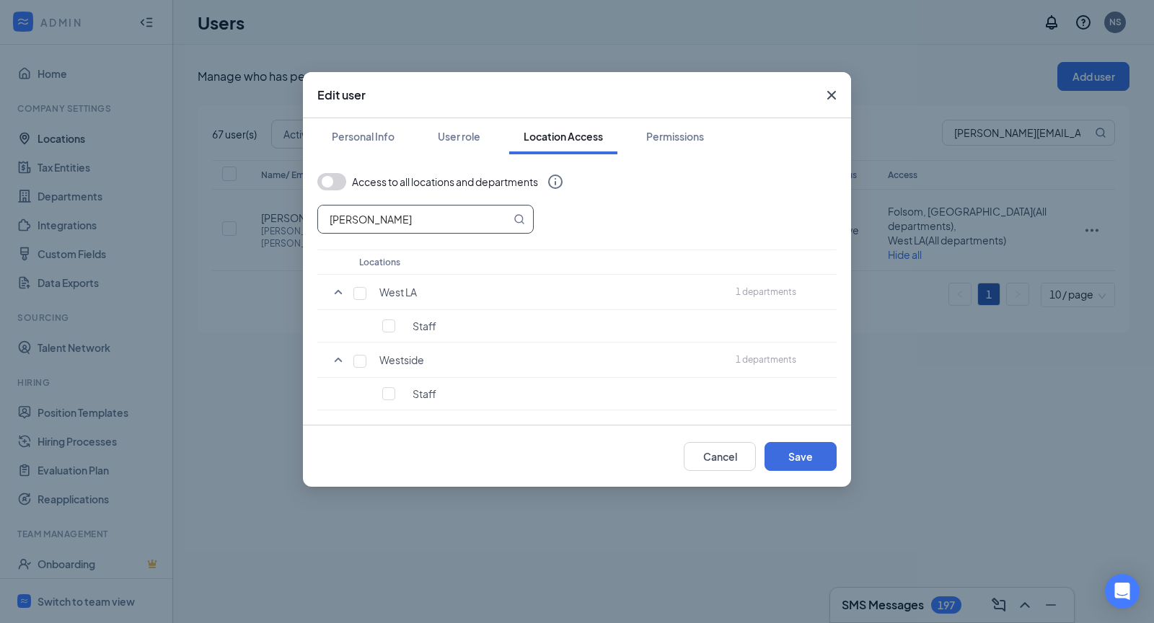
click at [401, 219] on input "[PERSON_NAME]" at bounding box center [414, 219] width 193 height 27
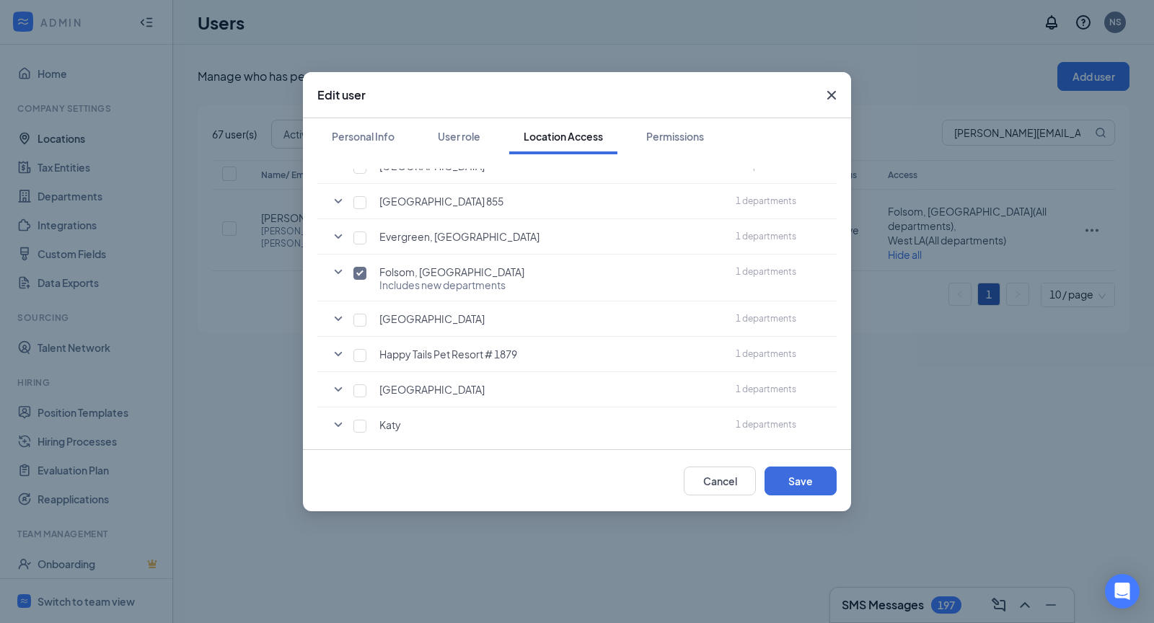
scroll to position [193, 0]
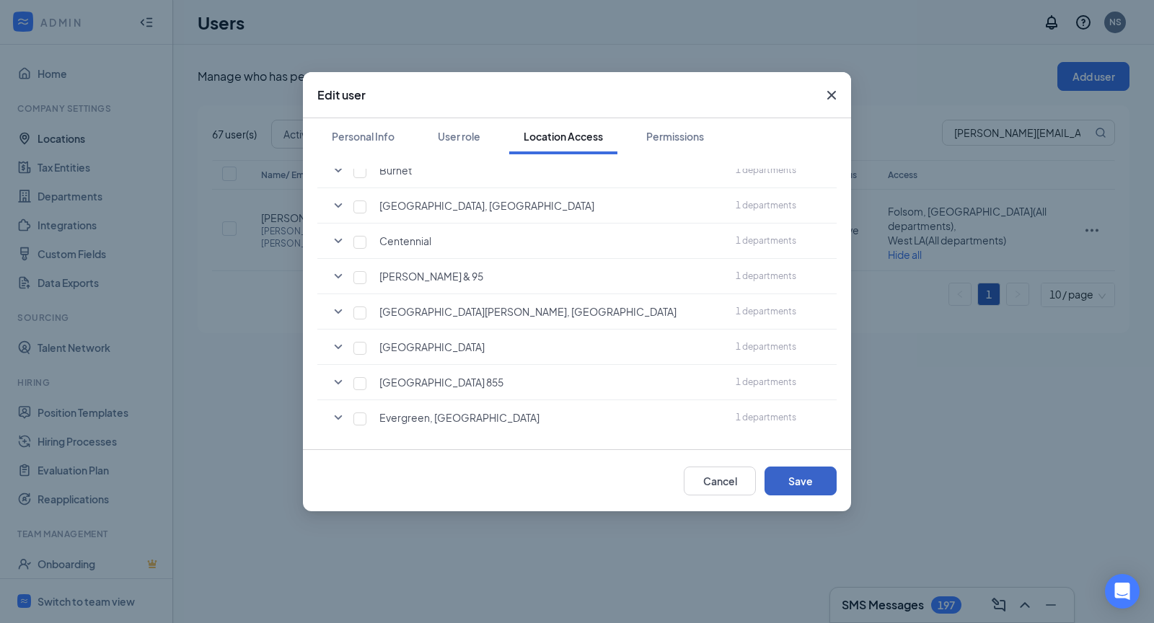
click at [789, 481] on button "Save" at bounding box center [800, 481] width 72 height 29
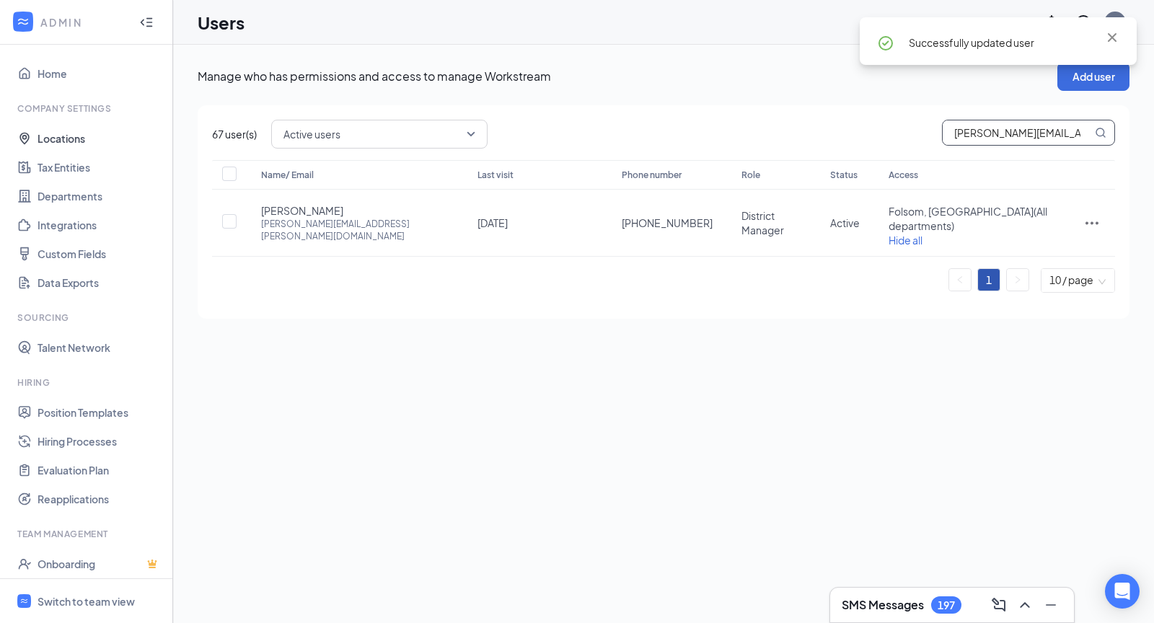
click at [1002, 133] on input "[PERSON_NAME][EMAIL_ADDRESS][PERSON_NAME][DOMAIN_NAME]" at bounding box center [1017, 132] width 149 height 25
paste input "[PERSON_NAME].[PERSON_NAME]"
type input "[PERSON_NAME][EMAIL_ADDRESS][PERSON_NAME][DOMAIN_NAME]"
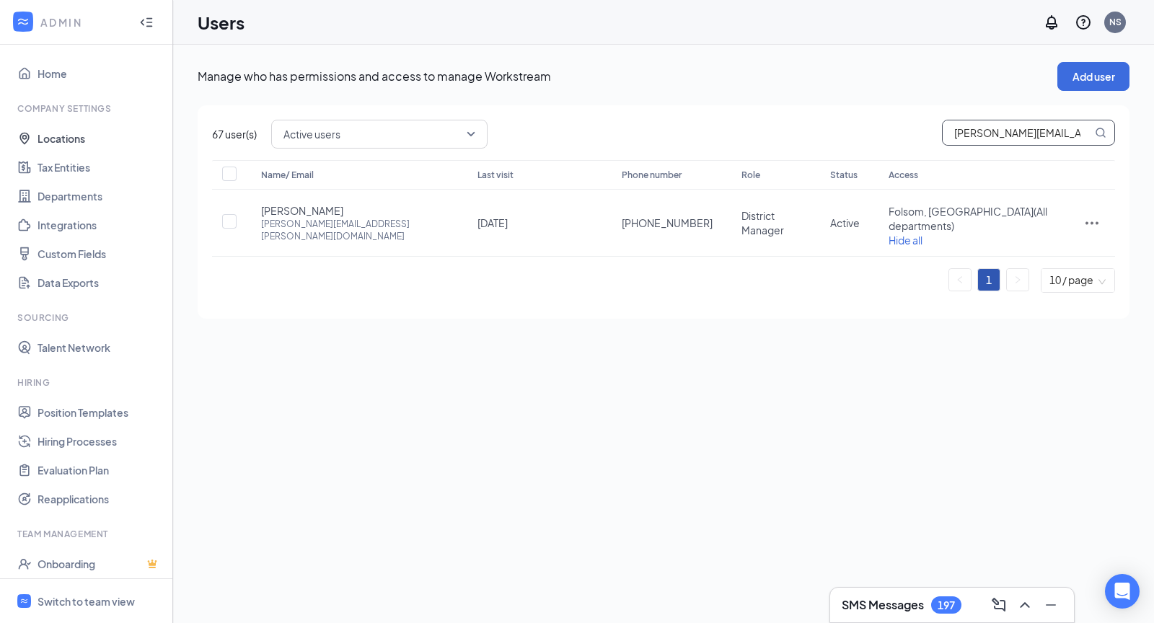
scroll to position [0, 1]
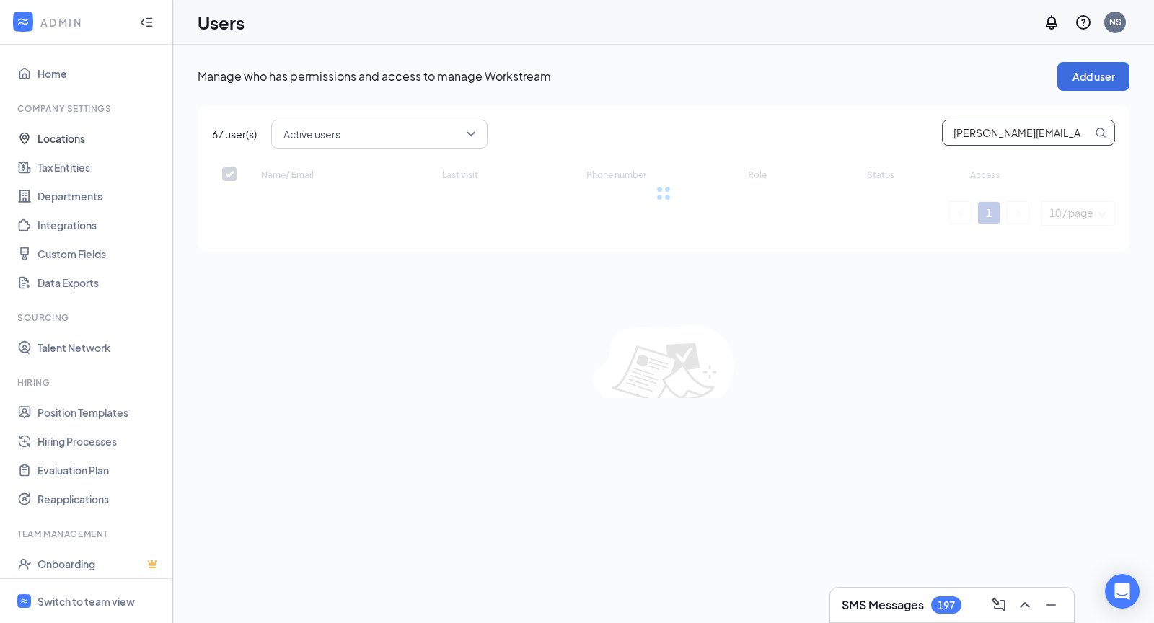
checkbox input "false"
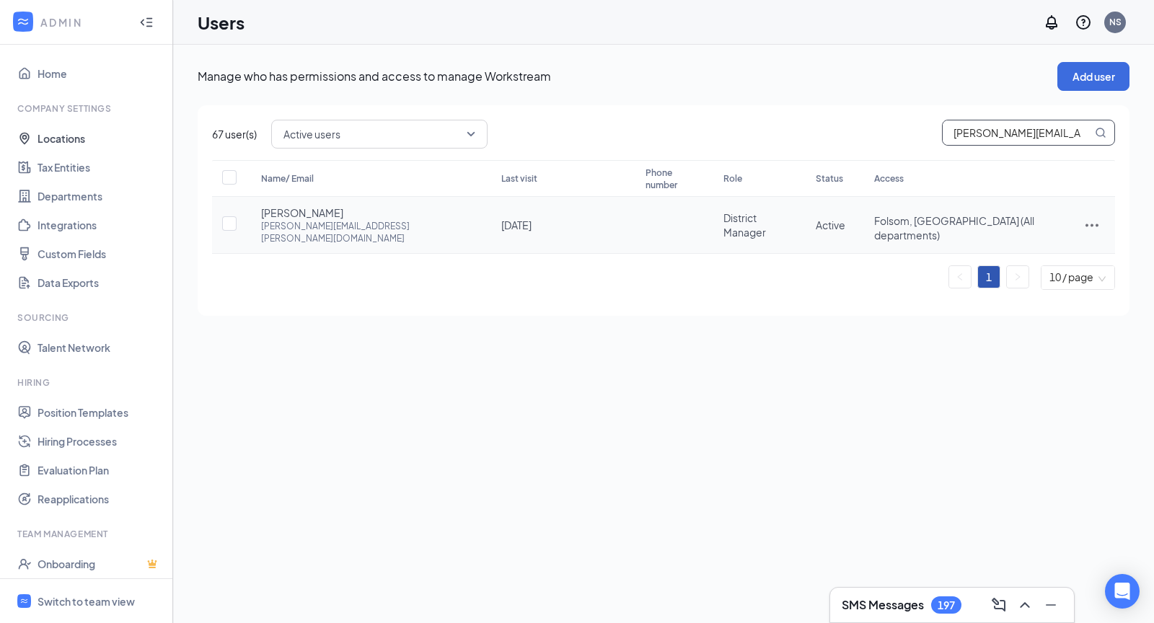
type input "[PERSON_NAME][EMAIL_ADDRESS][PERSON_NAME][DOMAIN_NAME]"
click at [1085, 216] on icon "ActionsIcon" at bounding box center [1091, 224] width 17 height 17
click at [1028, 301] on span "Disable" at bounding box center [1017, 307] width 35 height 13
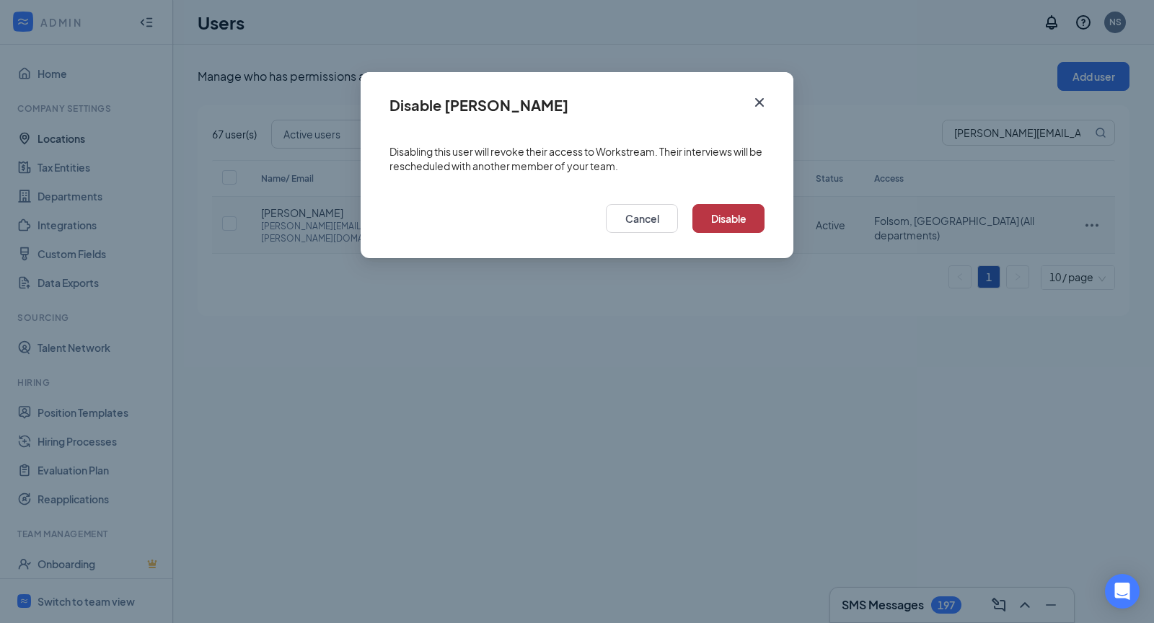
click at [744, 221] on button "Disable" at bounding box center [728, 218] width 72 height 29
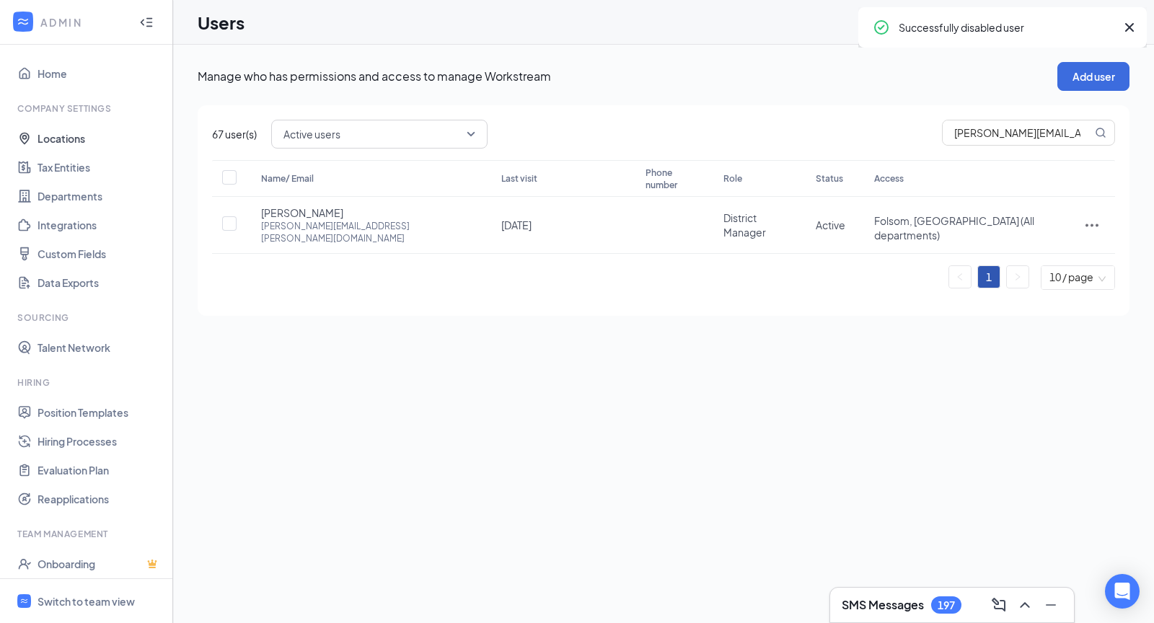
checkbox input "true"
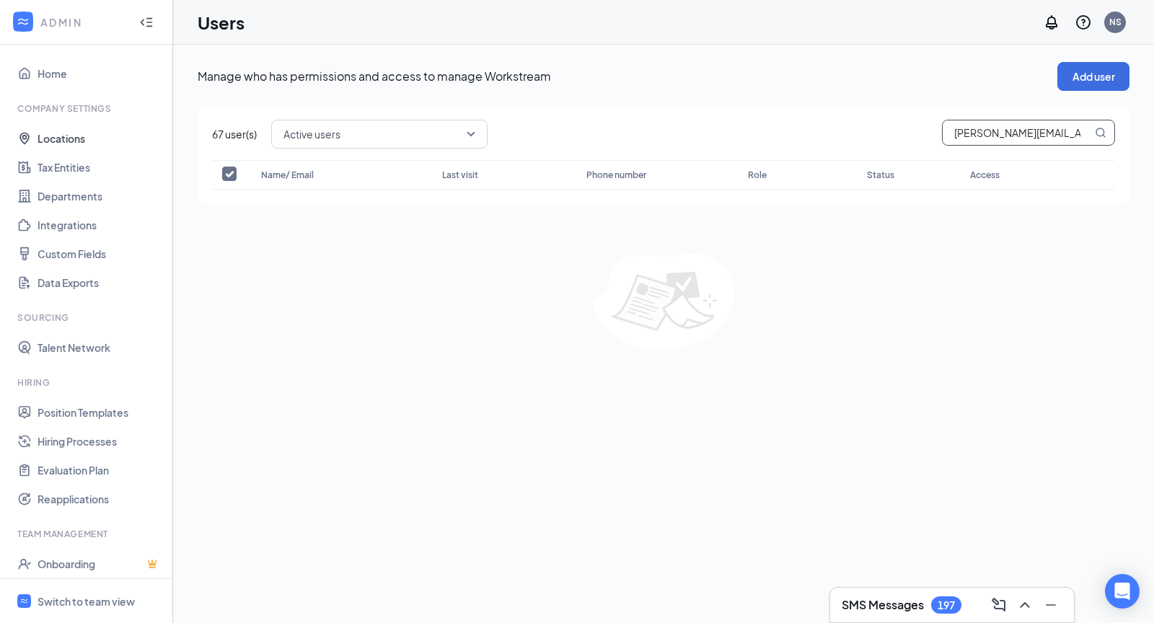
click at [1005, 132] on input "[PERSON_NAME][EMAIL_ADDRESS][PERSON_NAME][DOMAIN_NAME]" at bounding box center [1017, 132] width 149 height 25
paste input "[PERSON_NAME].[PERSON_NAME]"
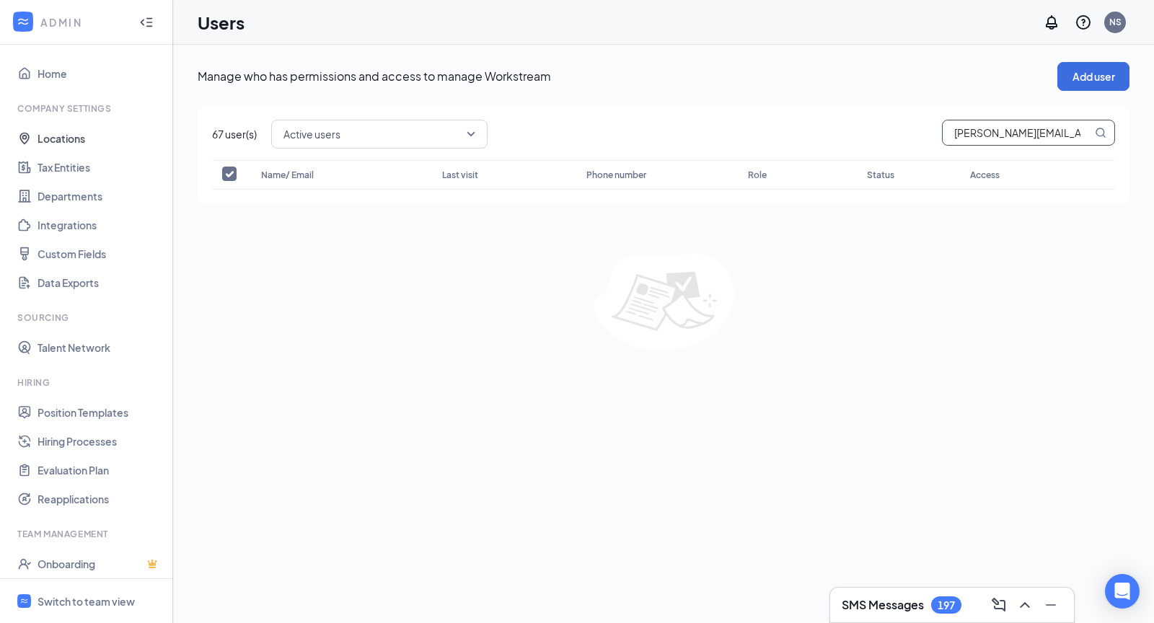
type input "[PERSON_NAME][EMAIL_ADDRESS][PERSON_NAME][DOMAIN_NAME]"
checkbox input "false"
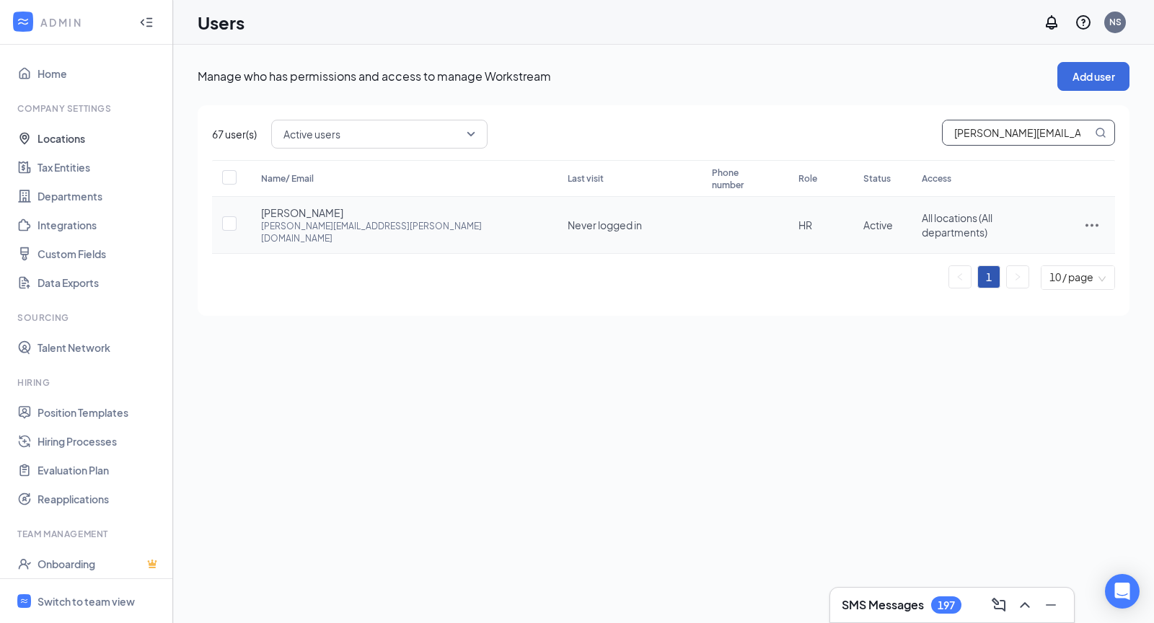
type input "[PERSON_NAME][EMAIL_ADDRESS][PERSON_NAME][DOMAIN_NAME]"
click at [1083, 216] on icon "ActionsIcon" at bounding box center [1091, 224] width 17 height 17
click at [1013, 302] on span "Disable" at bounding box center [1017, 307] width 35 height 13
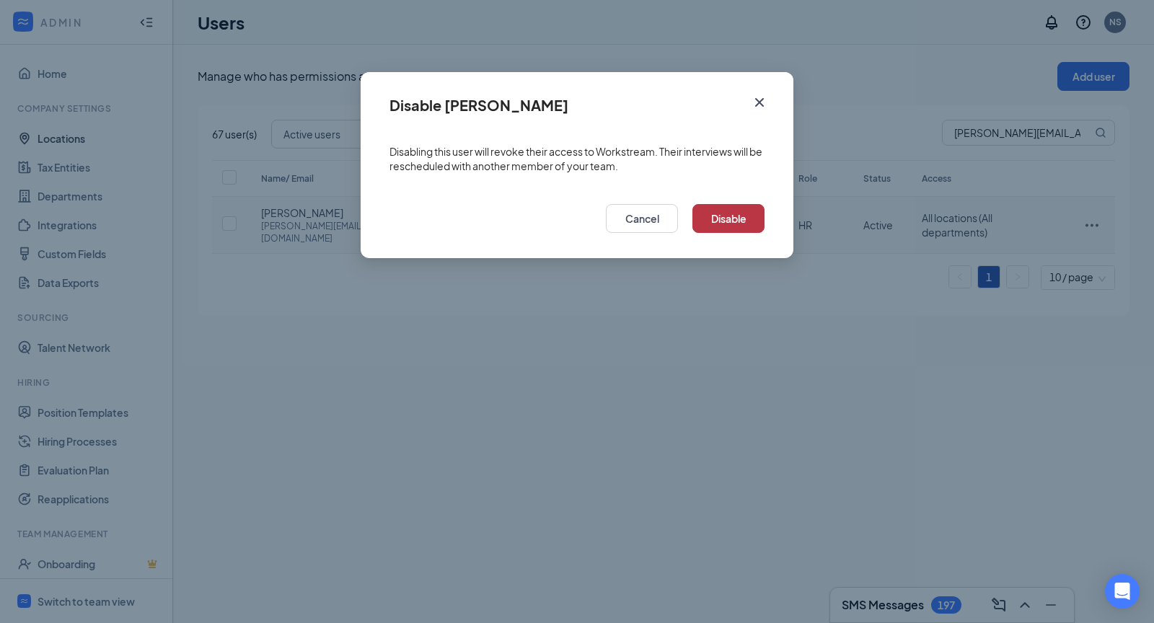
click at [718, 211] on button "Disable" at bounding box center [728, 218] width 72 height 29
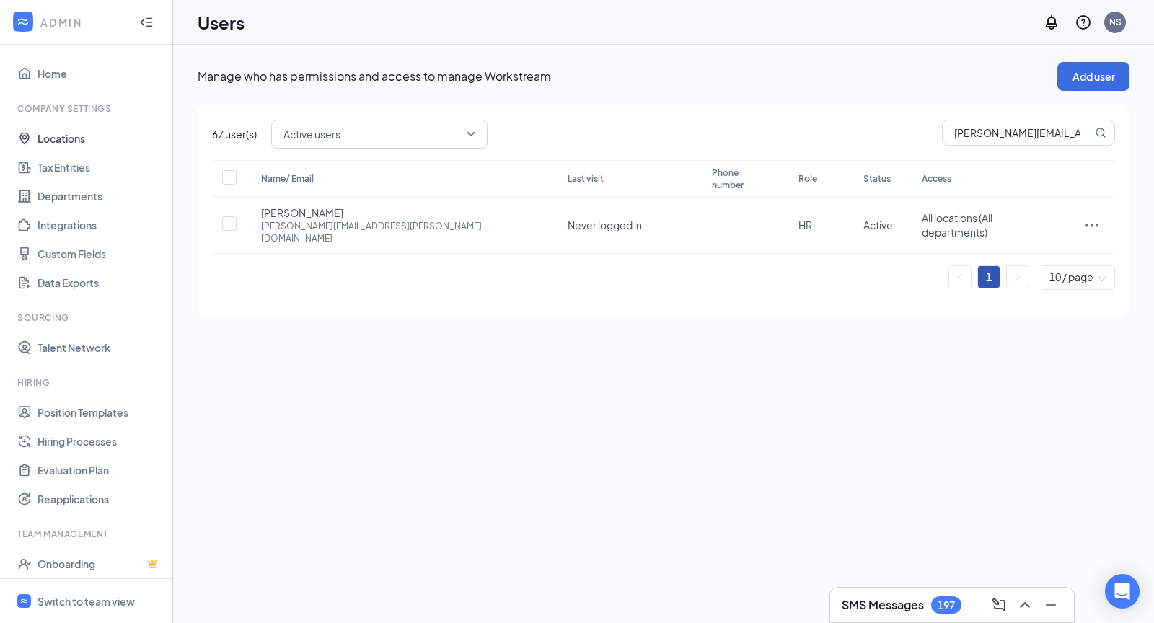
checkbox input "true"
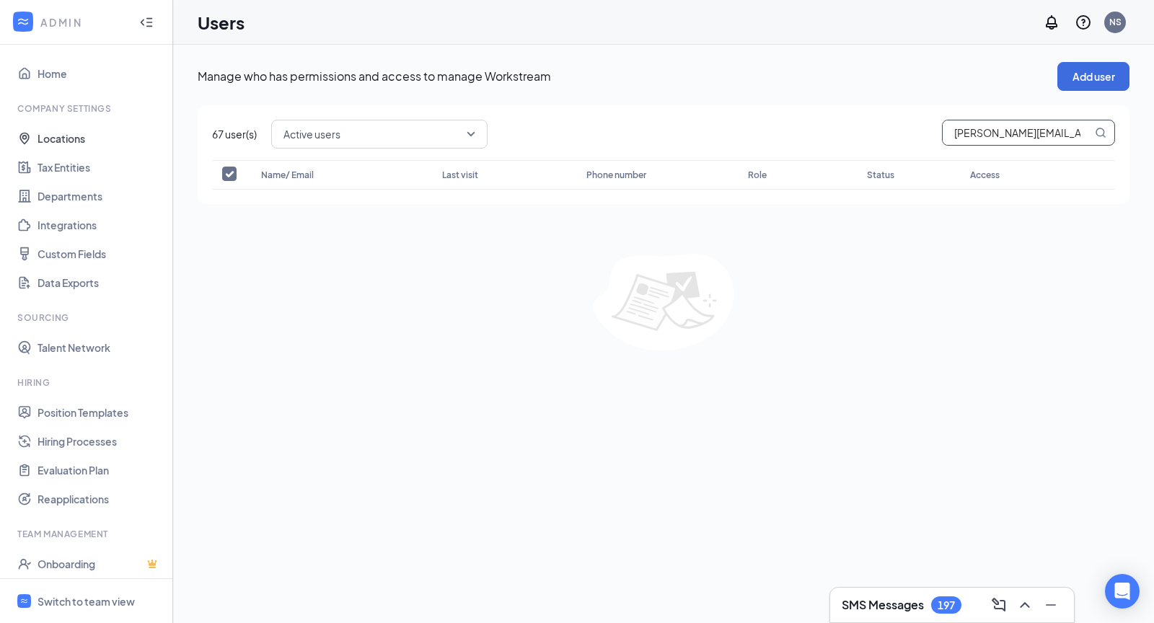
click at [986, 138] on input "[PERSON_NAME][EMAIL_ADDRESS][PERSON_NAME][DOMAIN_NAME]" at bounding box center [1017, 132] width 149 height 25
paste input "[PERSON_NAME].[PERSON_NAME]"
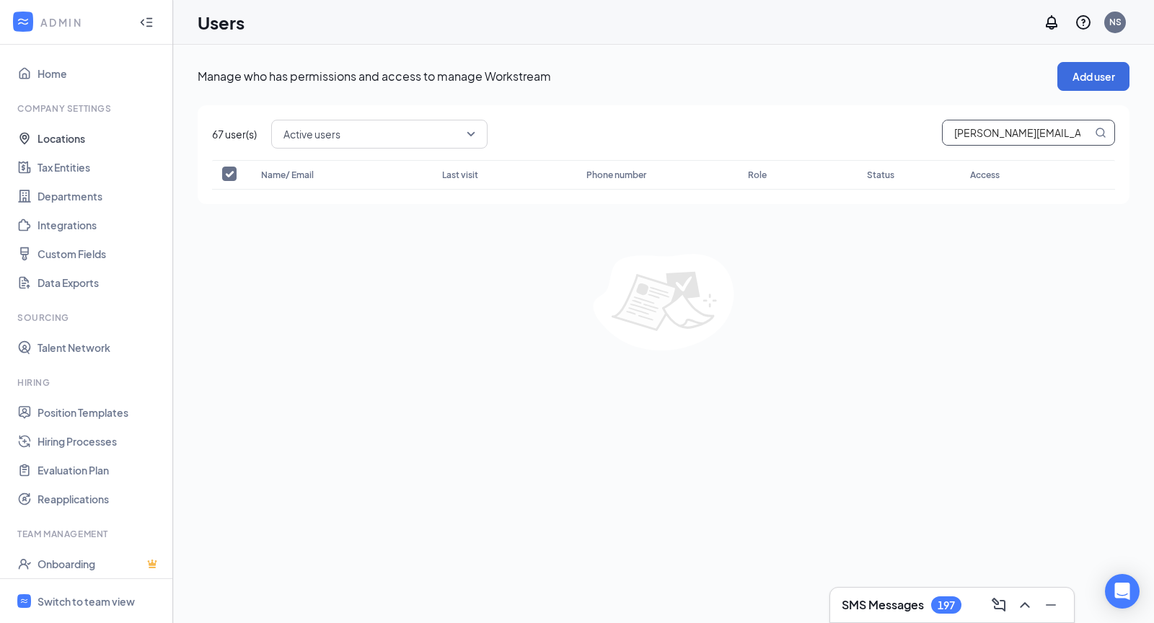
type input "[PERSON_NAME][EMAIL_ADDRESS][PERSON_NAME][DOMAIN_NAME]"
checkbox input "false"
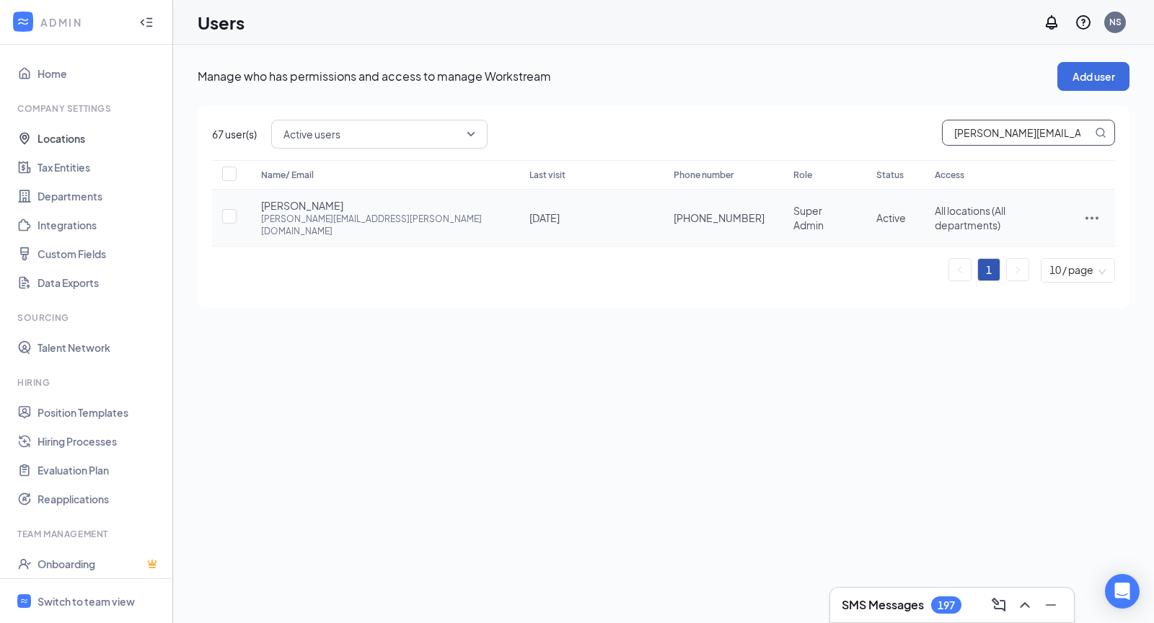
type input "[PERSON_NAME][EMAIL_ADDRESS][PERSON_NAME][DOMAIN_NAME]"
click at [1085, 219] on icon "ActionsIcon" at bounding box center [1091, 217] width 17 height 17
click at [1039, 300] on span "Disable" at bounding box center [1044, 307] width 89 height 16
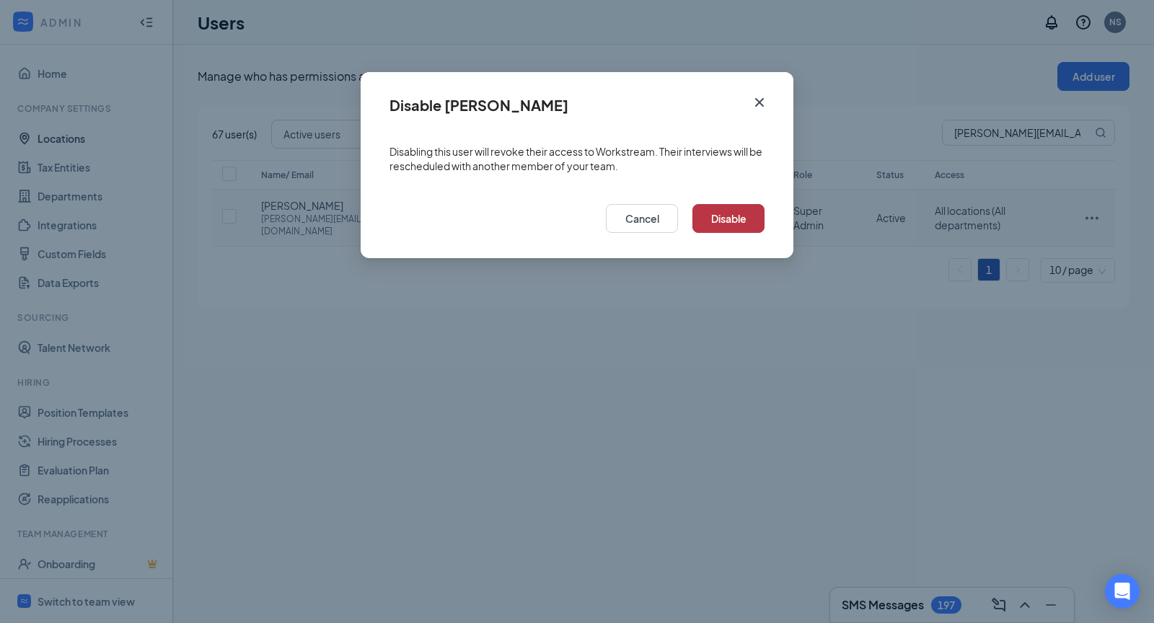
click at [741, 220] on button "Disable" at bounding box center [728, 218] width 72 height 29
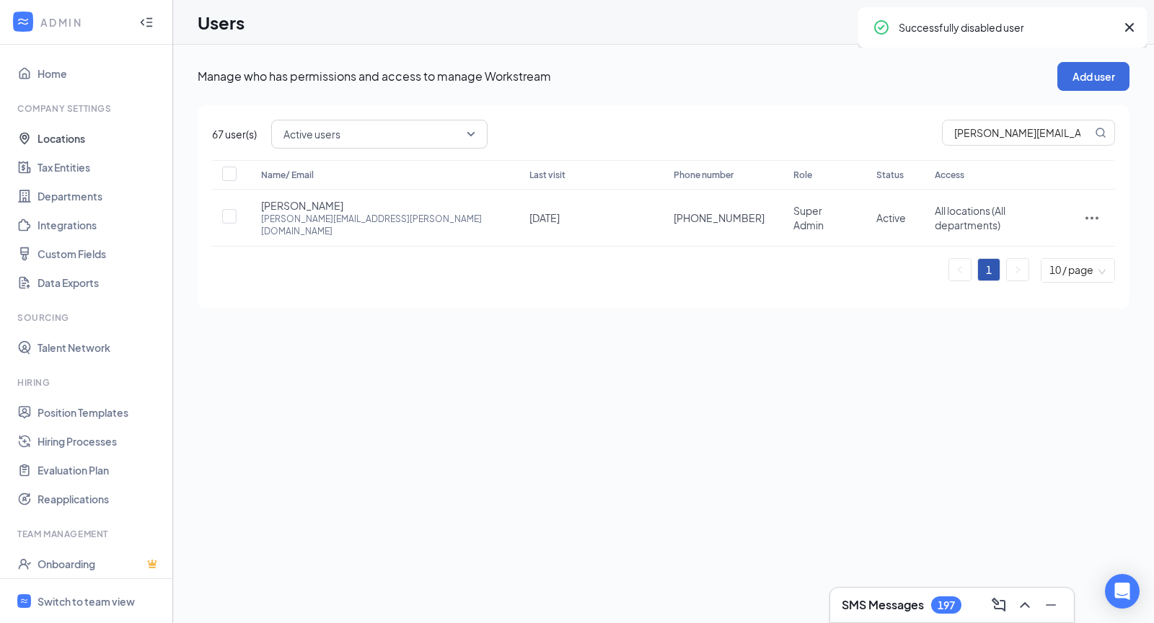
checkbox input "true"
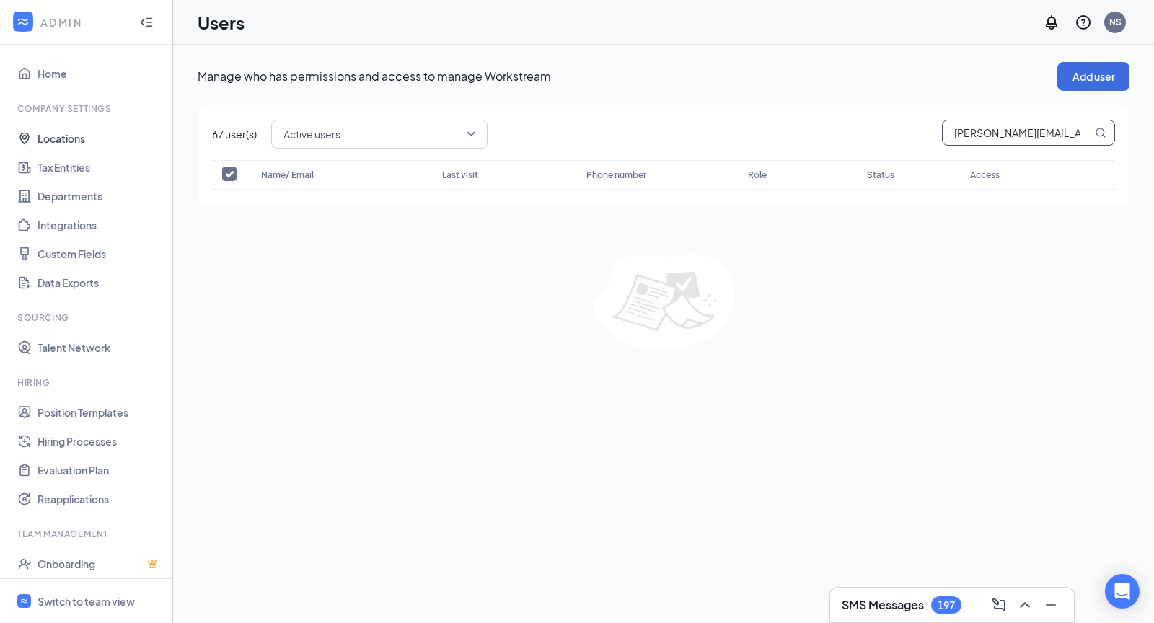
click at [1011, 139] on input "[PERSON_NAME][EMAIL_ADDRESS][PERSON_NAME][DOMAIN_NAME]" at bounding box center [1017, 132] width 149 height 25
paste input "cborkenhagen"
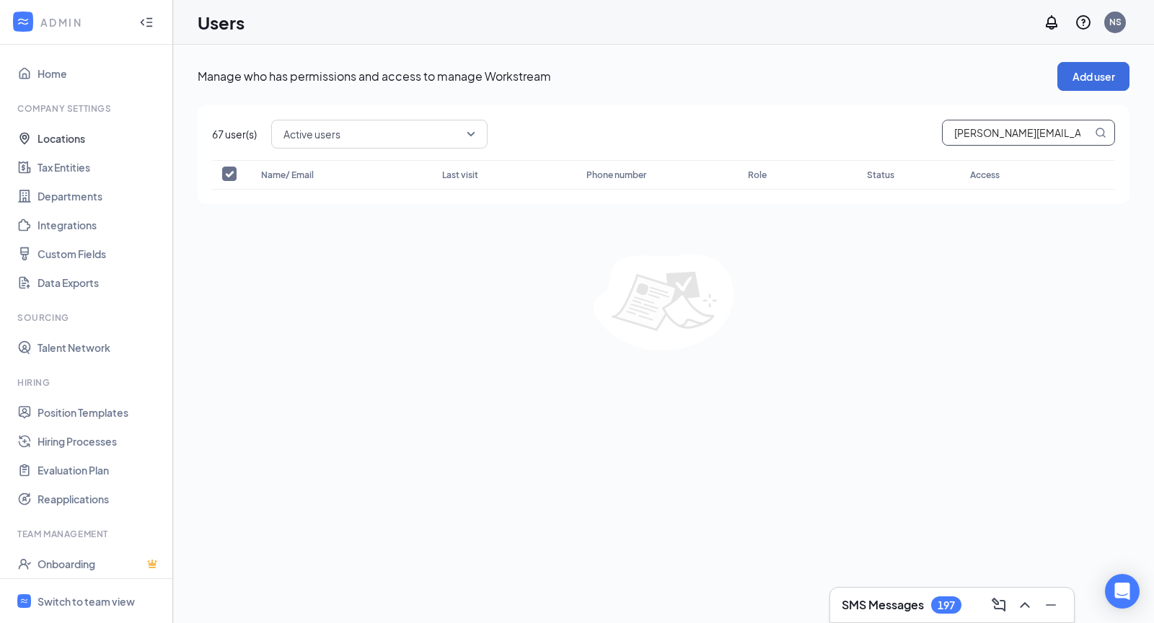
type input "[EMAIL_ADDRESS][DOMAIN_NAME]"
checkbox input "false"
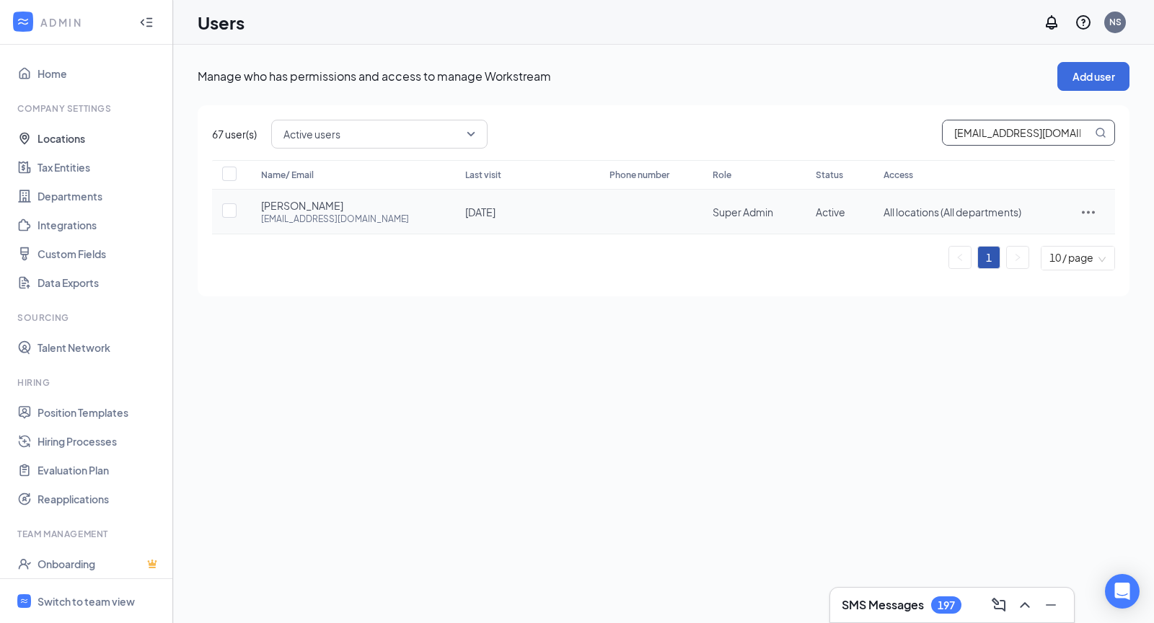
type input "[EMAIL_ADDRESS][DOMAIN_NAME]"
click at [1080, 211] on icon "ActionsIcon" at bounding box center [1088, 211] width 17 height 17
click at [1022, 309] on span "Disable" at bounding box center [1017, 307] width 35 height 13
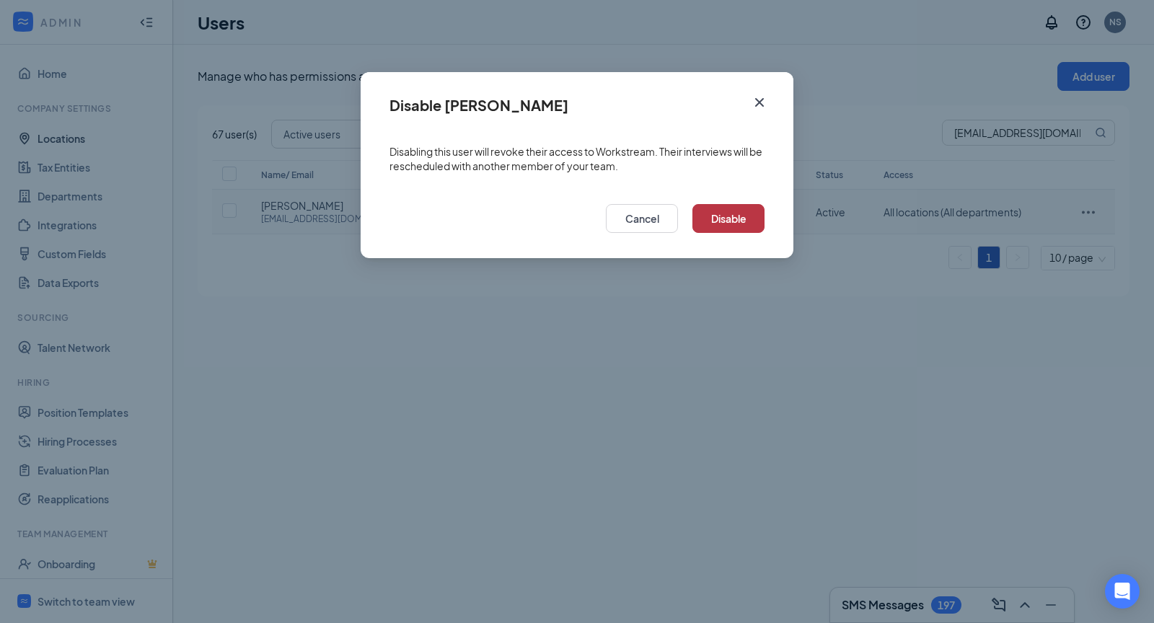
click at [707, 222] on button "Disable" at bounding box center [728, 218] width 72 height 29
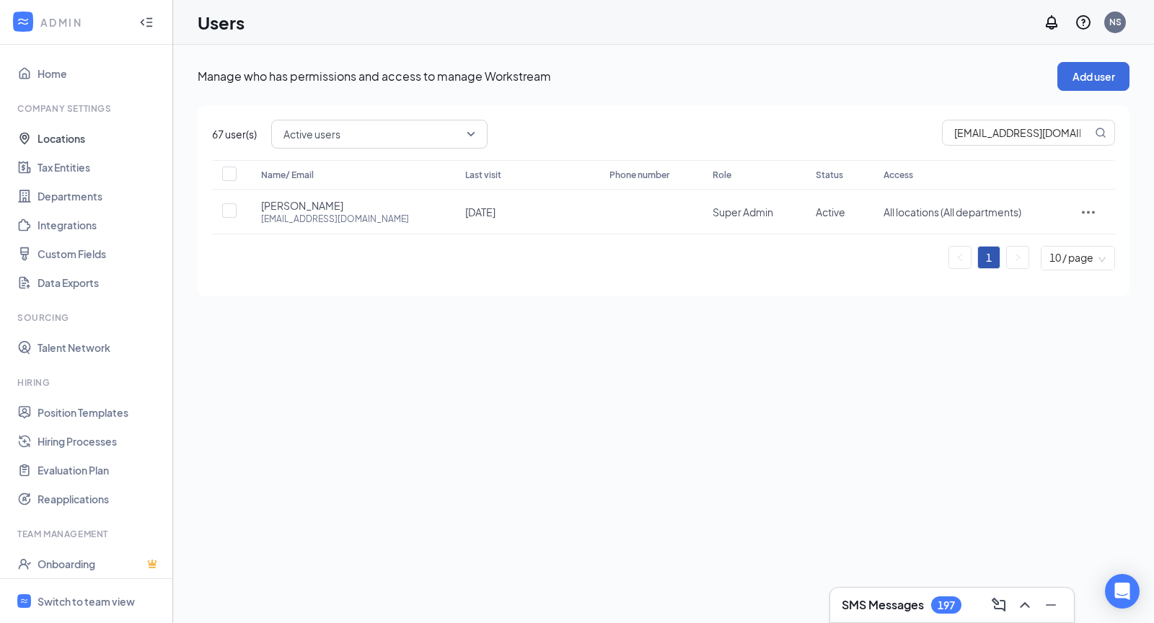
checkbox input "true"
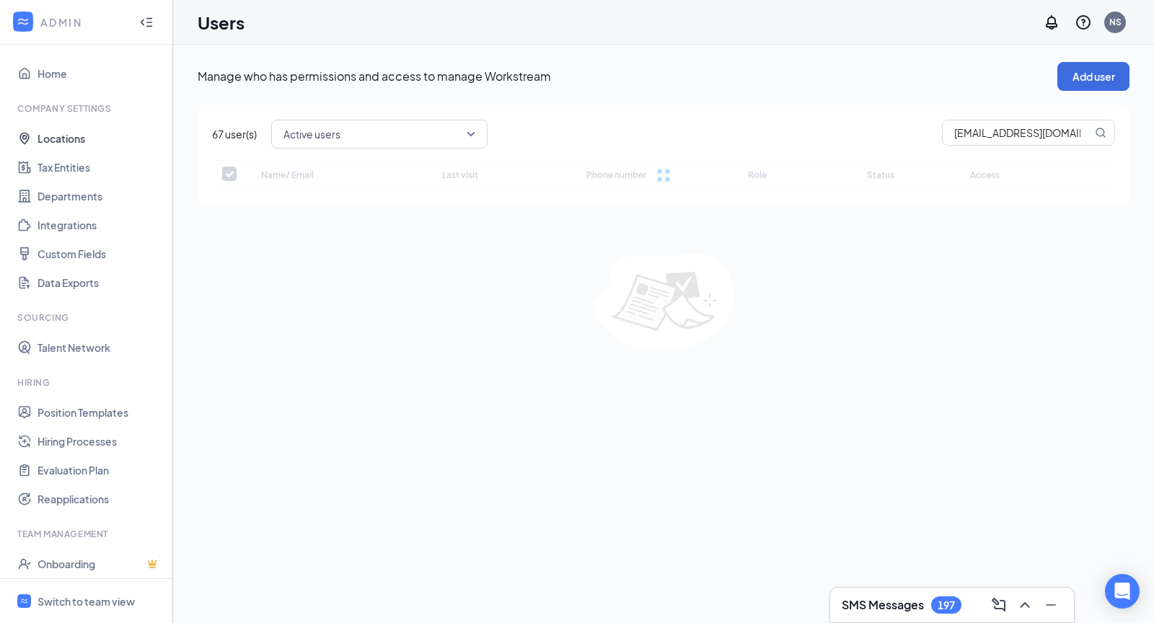
click at [451, 212] on div "No users to manage After you add a user, you can manage them here." at bounding box center [664, 326] width 932 height 245
click at [61, 137] on link "Locations" at bounding box center [99, 138] width 123 height 29
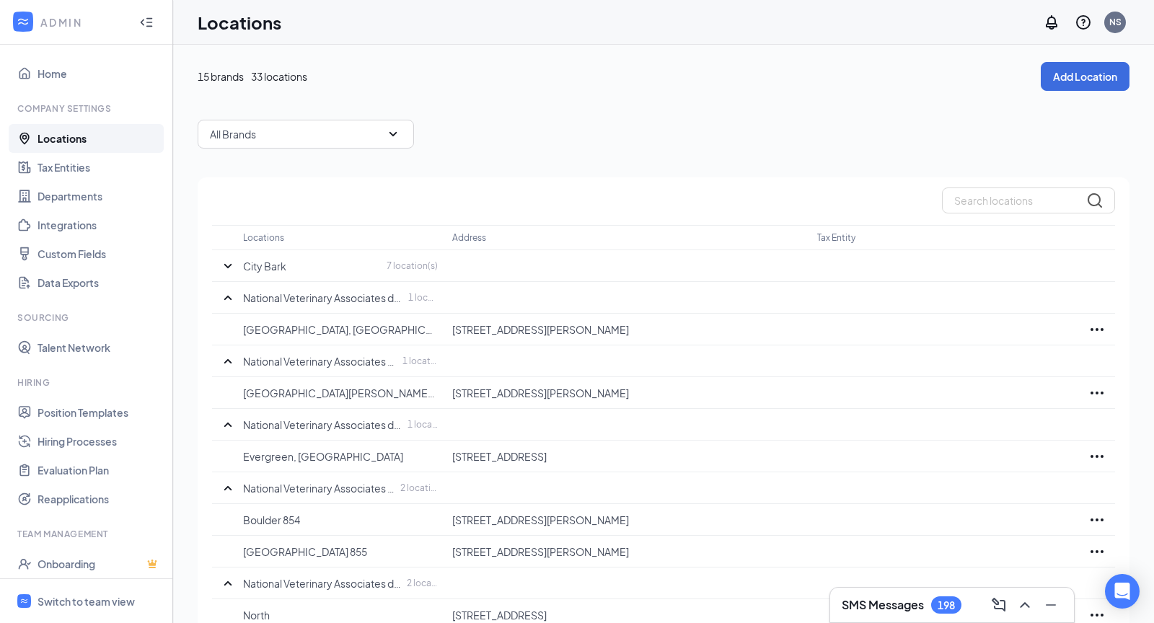
click at [338, 123] on div "All Brands" at bounding box center [306, 134] width 216 height 29
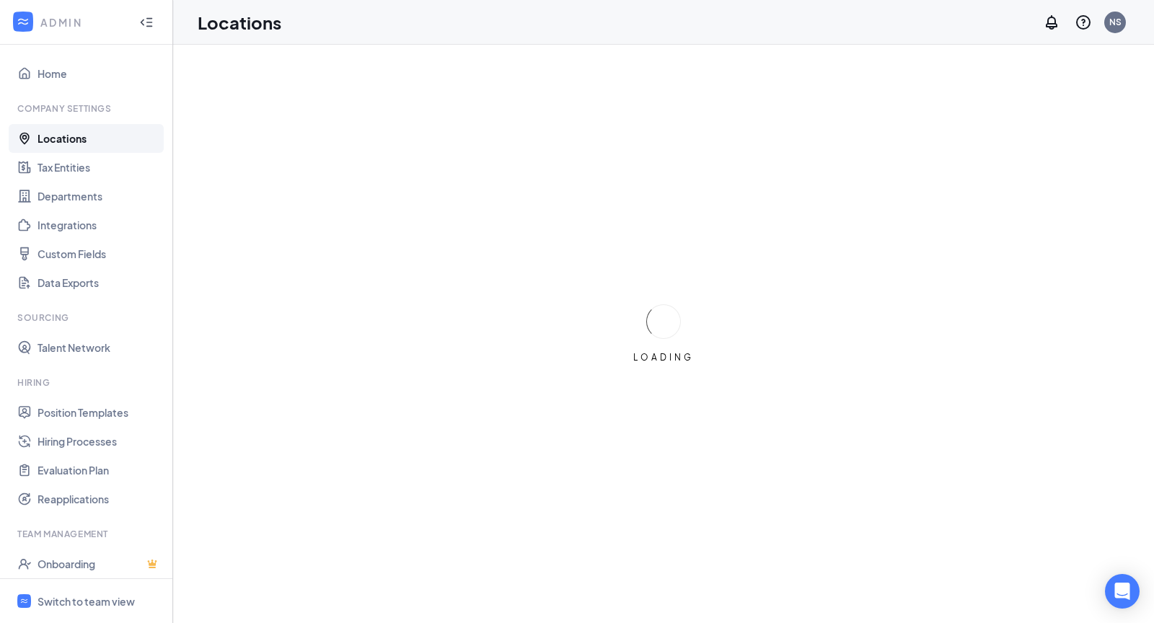
click at [223, 146] on div "LOADING" at bounding box center [663, 334] width 981 height 578
click at [97, 138] on link "Locations" at bounding box center [99, 138] width 123 height 29
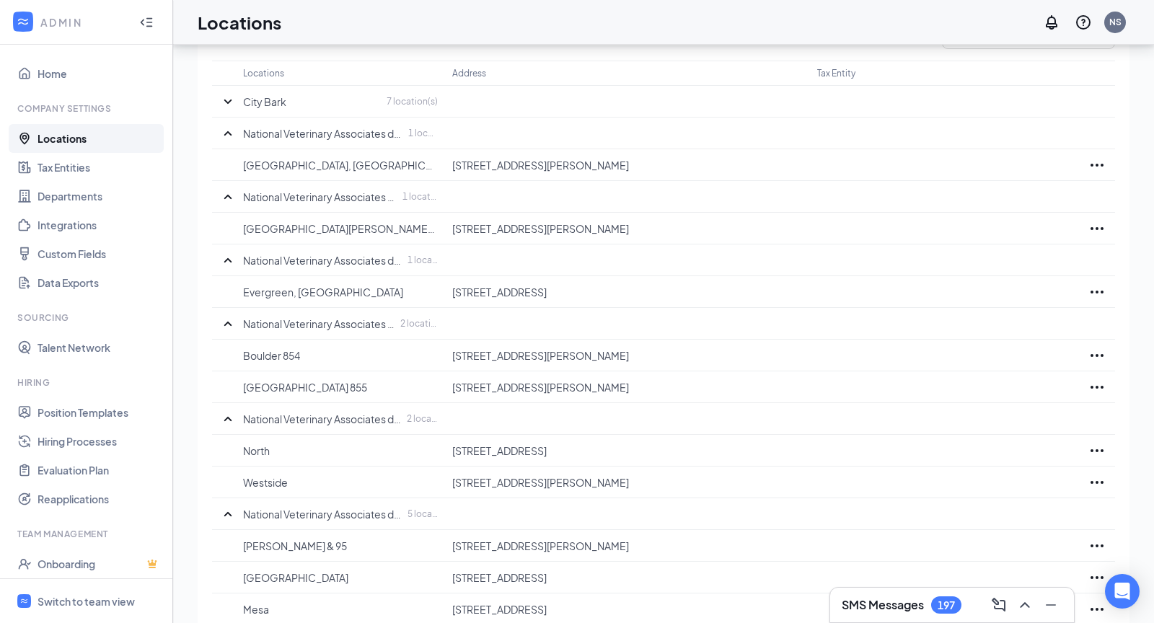
scroll to position [158, 0]
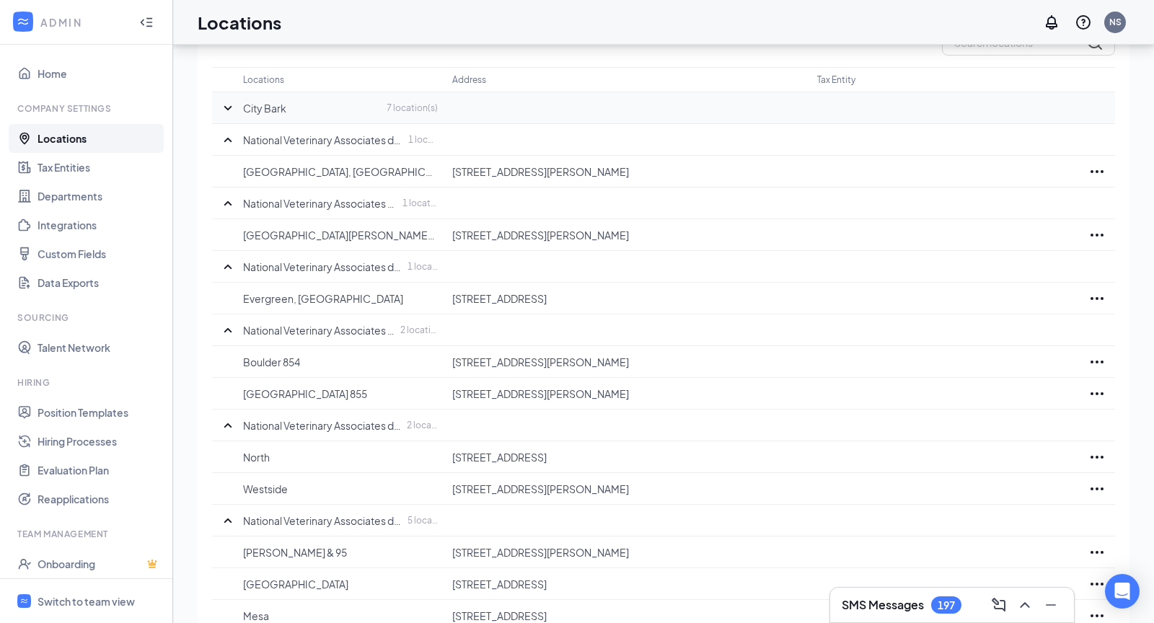
click at [232, 109] on icon "SmallChevronDown" at bounding box center [227, 108] width 17 height 17
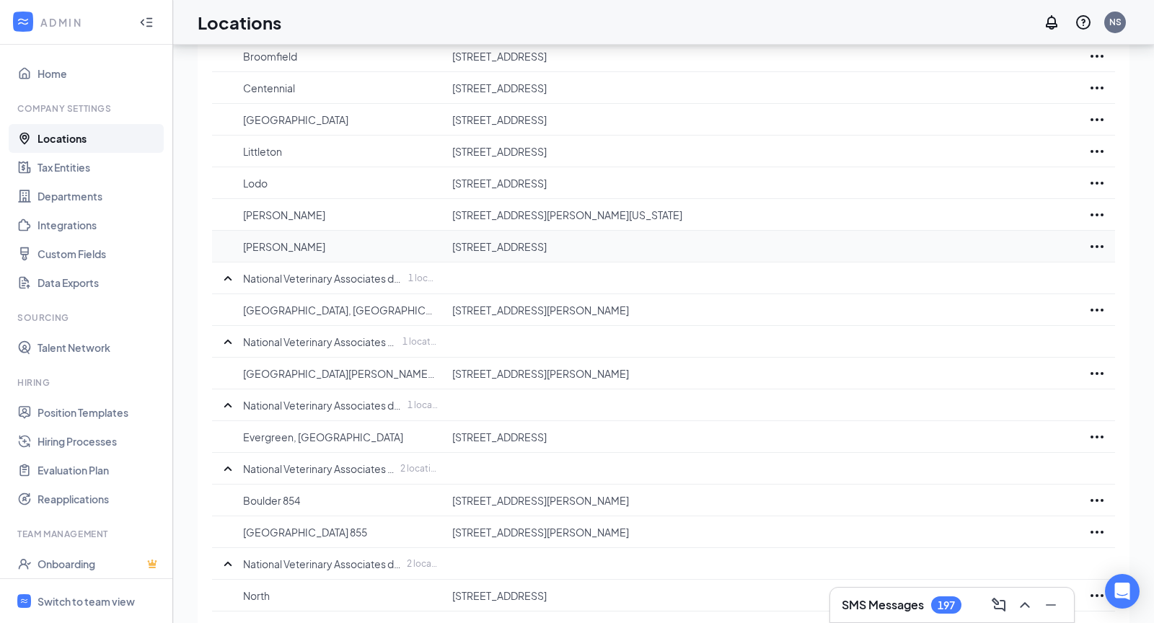
scroll to position [260, 0]
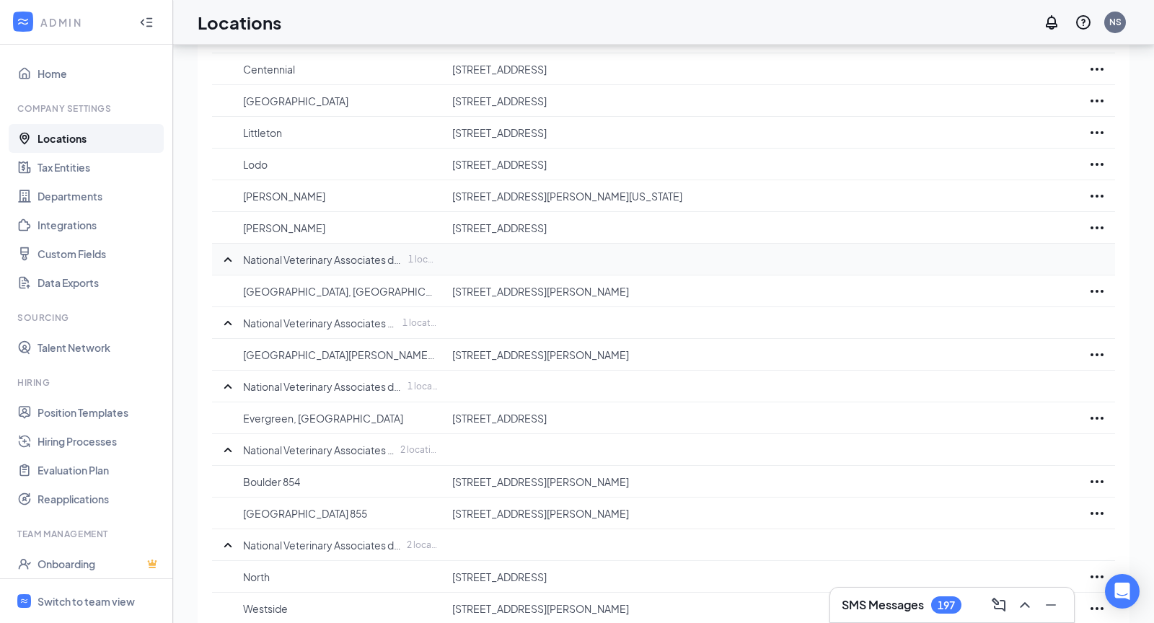
click at [382, 257] on p "National Veterinary Associates dba 4 [GEOGRAPHIC_DATA]" at bounding box center [323, 259] width 161 height 14
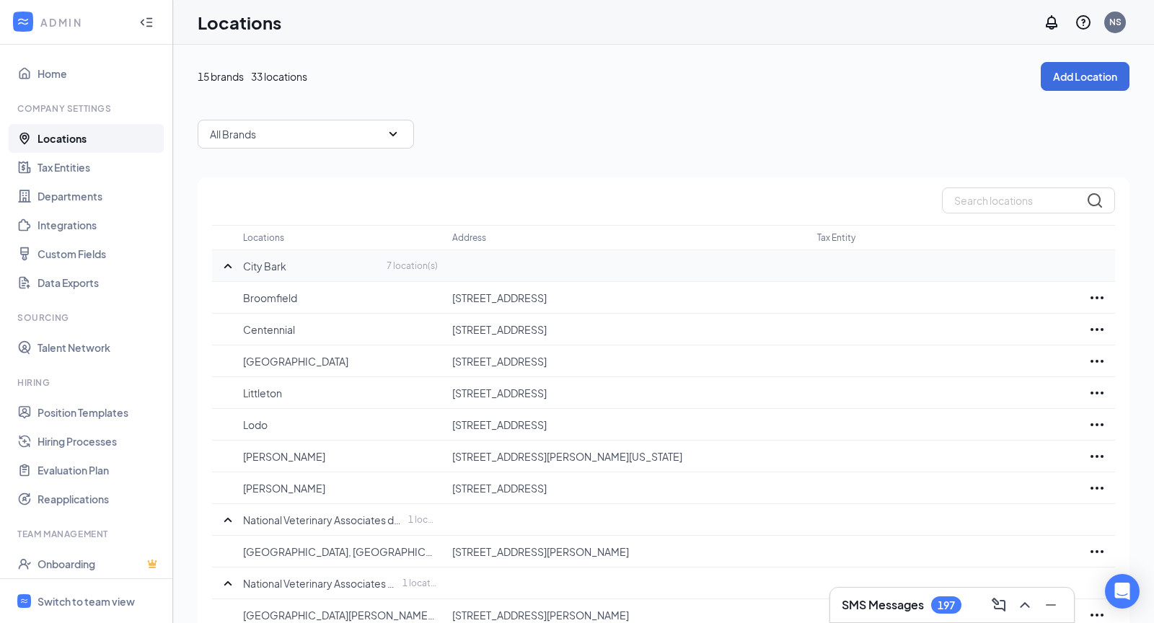
scroll to position [9, 0]
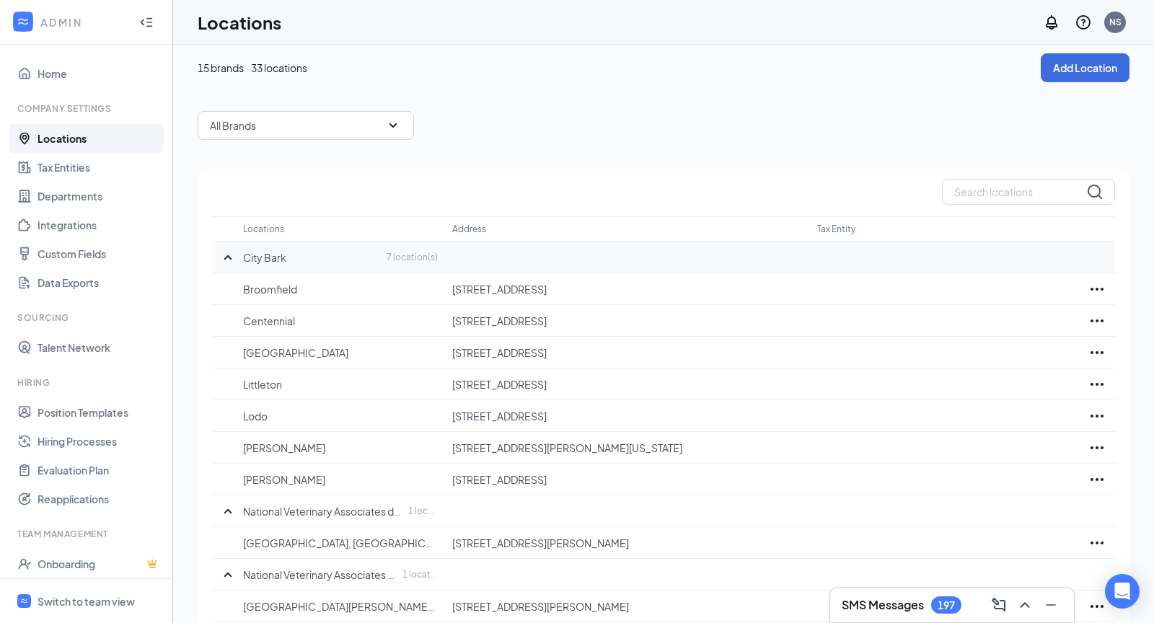
click at [388, 129] on icon "SmallChevronDown" at bounding box center [392, 125] width 17 height 17
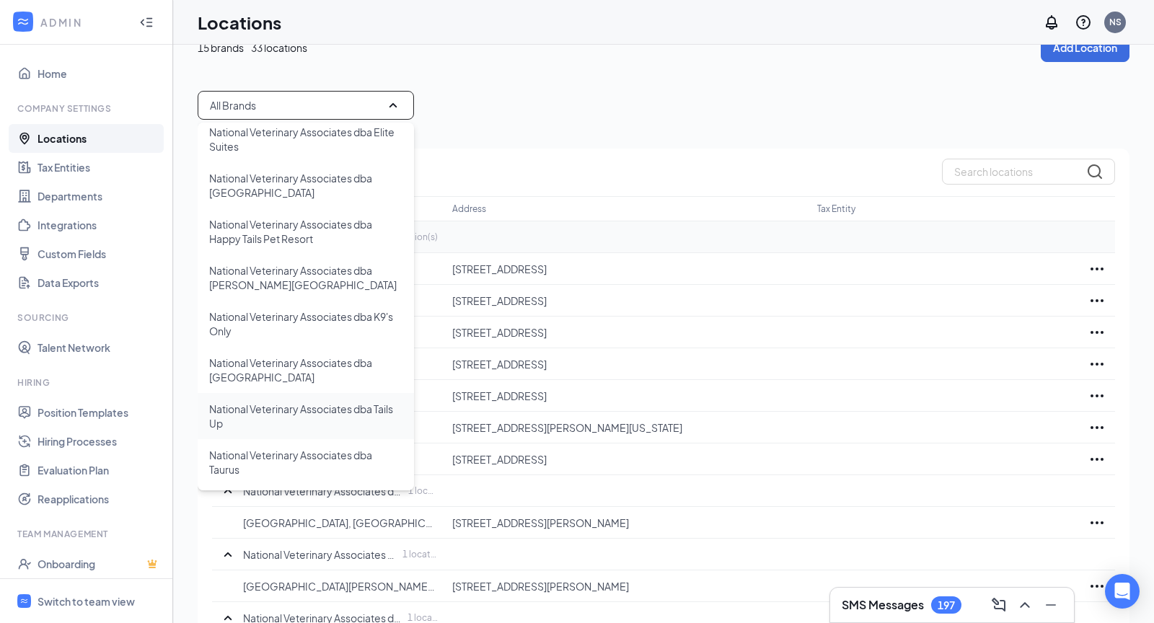
scroll to position [27, 0]
click at [303, 418] on p "National Veterinary Associates dba Tails Up" at bounding box center [305, 417] width 193 height 29
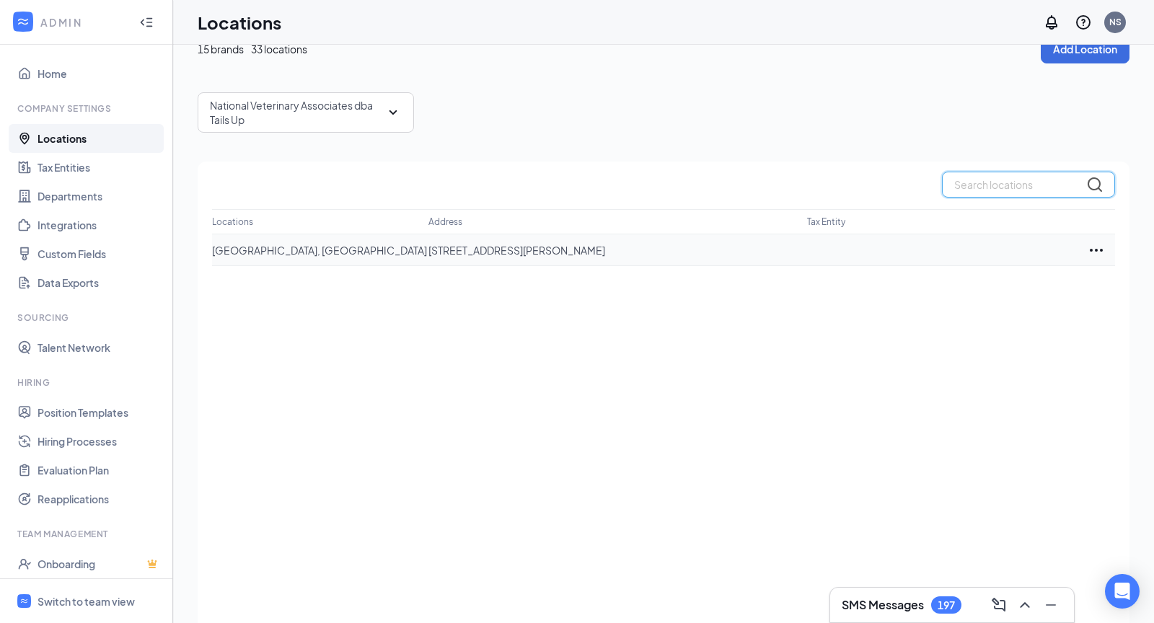
click at [1000, 195] on input "text" at bounding box center [1028, 185] width 173 height 26
paste input "[EMAIL_ADDRESS][PERSON_NAME][DOMAIN_NAME]"
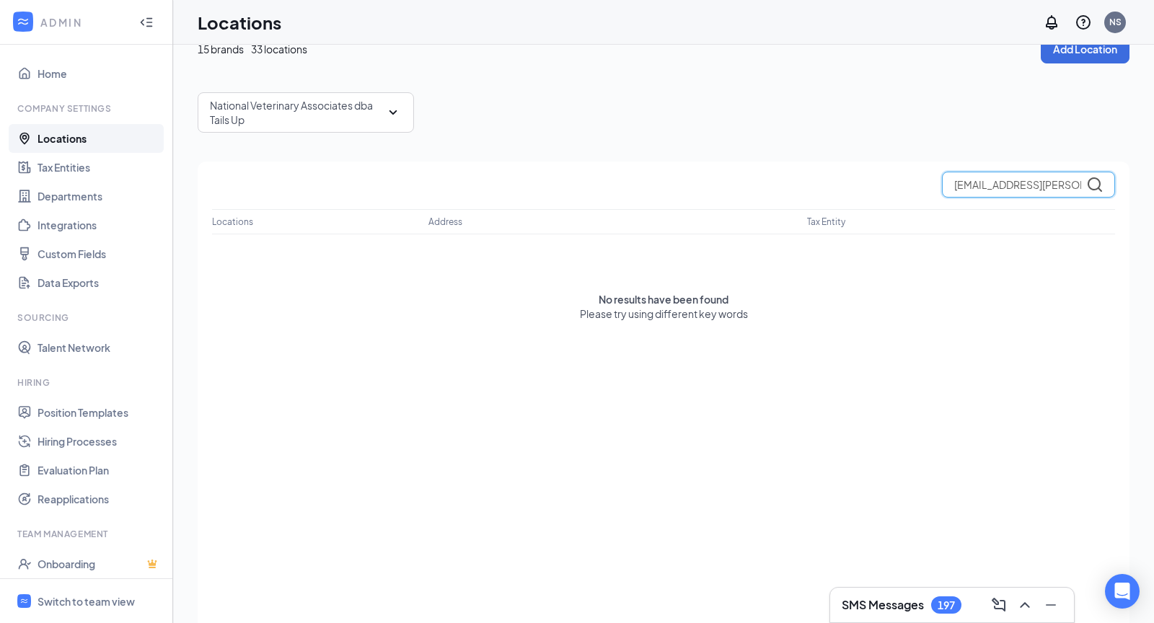
click at [975, 187] on input "[EMAIL_ADDRESS][PERSON_NAME][DOMAIN_NAME]" at bounding box center [1028, 185] width 173 height 26
paste input "[PERSON_NAME].[PERSON_NAME]"
click at [387, 120] on div "National Veterinary Associates dba Tails Up" at bounding box center [306, 112] width 216 height 40
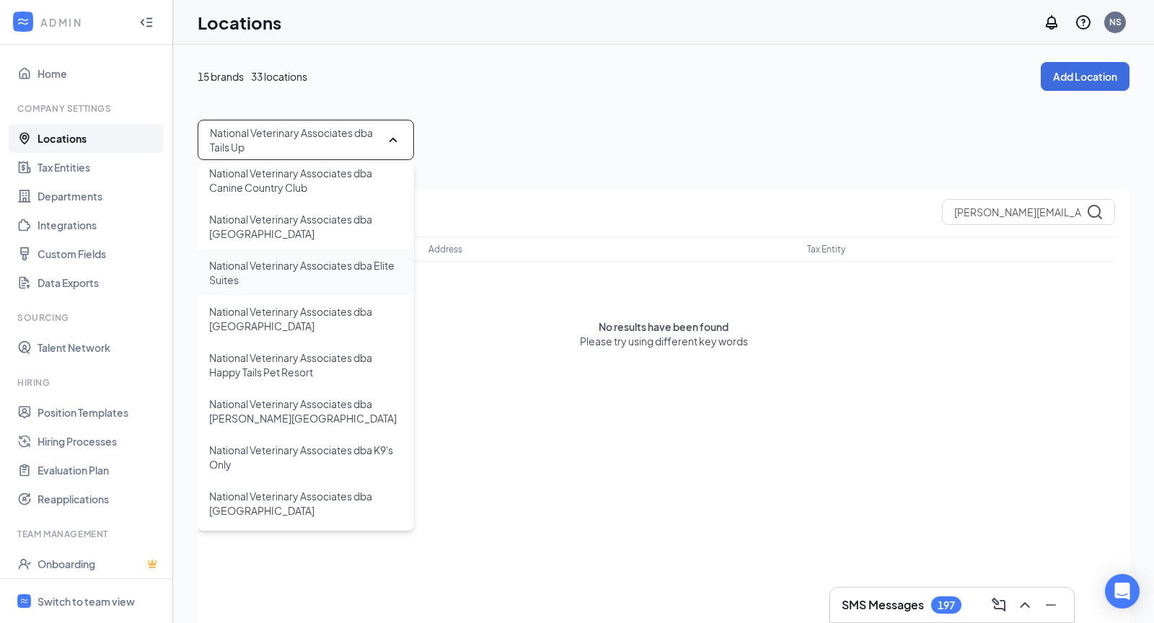
scroll to position [308, 0]
click at [296, 324] on p "National Veterinary Associates dba [GEOGRAPHIC_DATA]" at bounding box center [305, 316] width 193 height 29
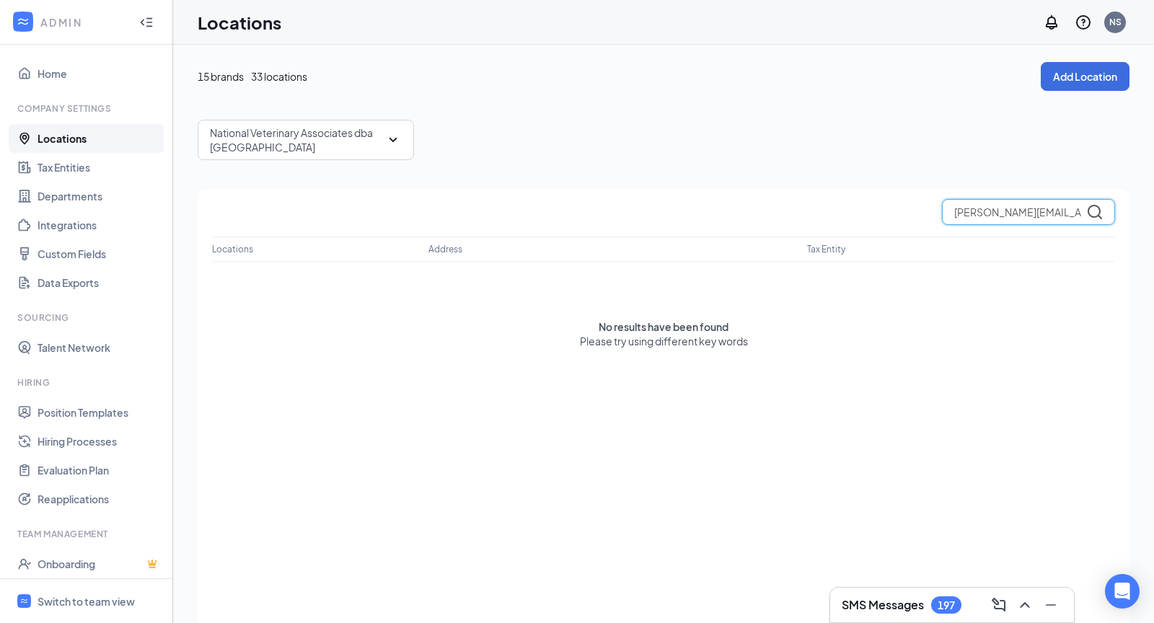
click at [984, 216] on input "[PERSON_NAME][EMAIL_ADDRESS][PERSON_NAME][DOMAIN_NAME]" at bounding box center [1028, 212] width 173 height 26
type input "elena.@nva.com"
click at [1021, 193] on div "elena.@nva.com Locations Address Tax Entity No results have been found Please t…" at bounding box center [664, 432] width 932 height 486
click at [1057, 211] on input "elena.@nva.com" at bounding box center [1028, 212] width 173 height 26
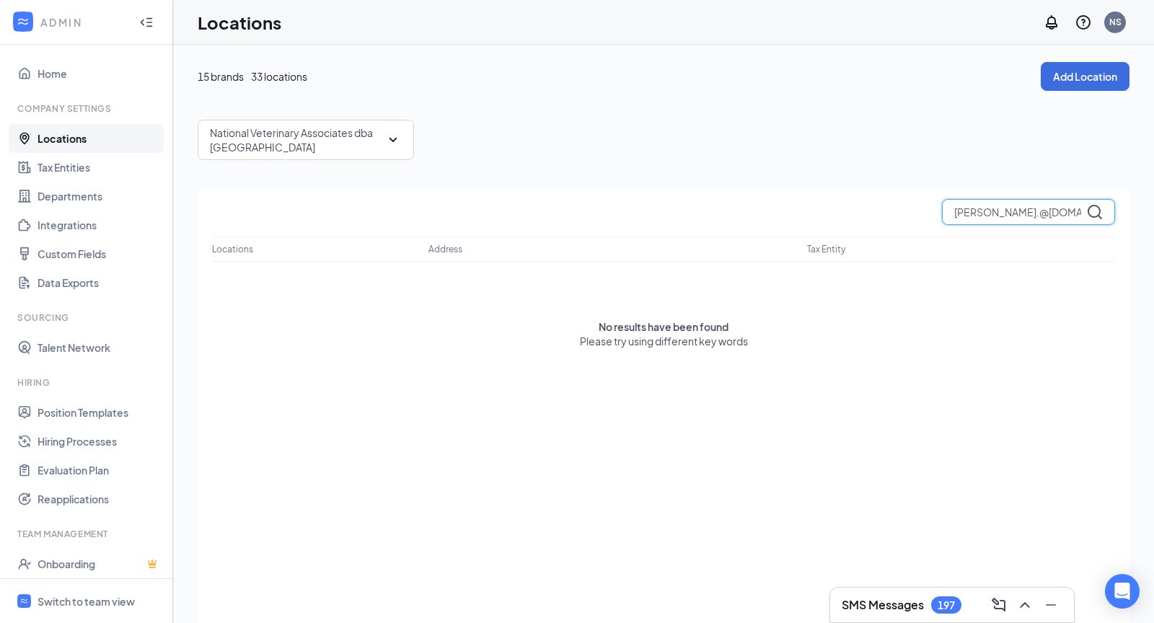
click at [1057, 211] on input "elena.@nva.com" at bounding box center [1028, 212] width 173 height 26
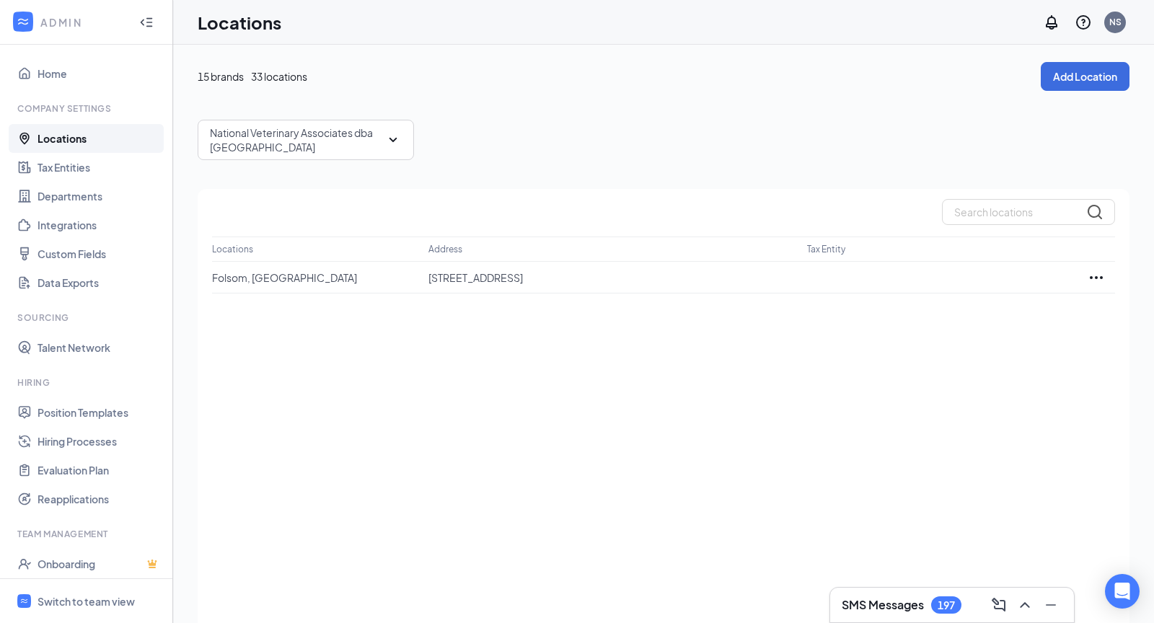
click at [394, 141] on icon "SmallChevronDown" at bounding box center [392, 139] width 17 height 17
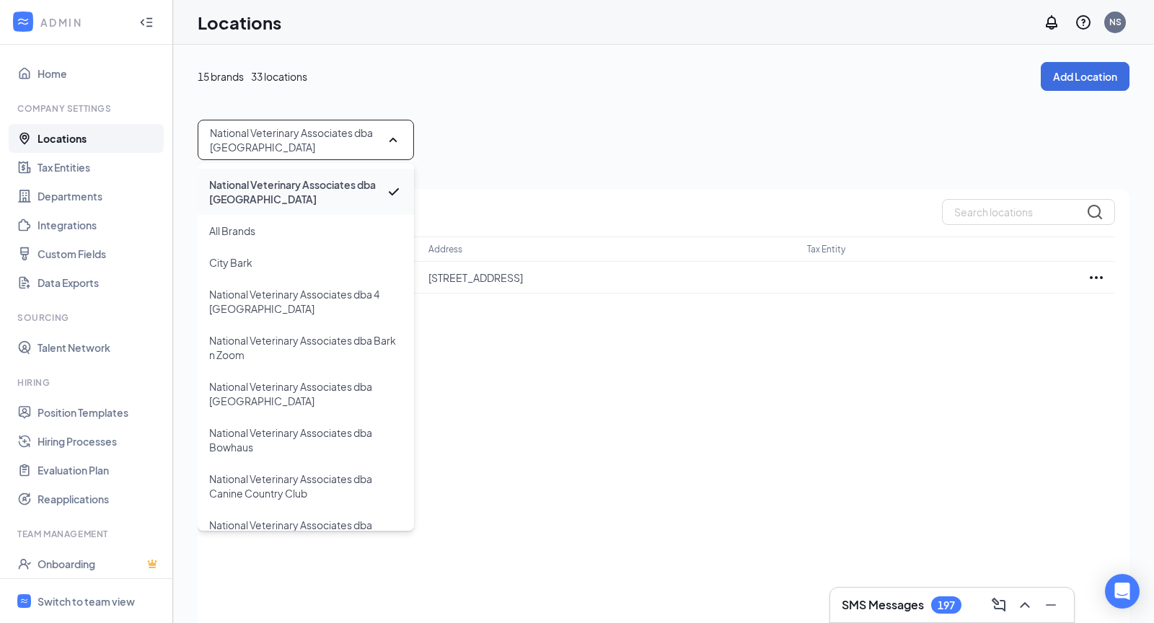
click at [374, 197] on p "National Veterinary Associates dba [GEOGRAPHIC_DATA]" at bounding box center [297, 191] width 176 height 29
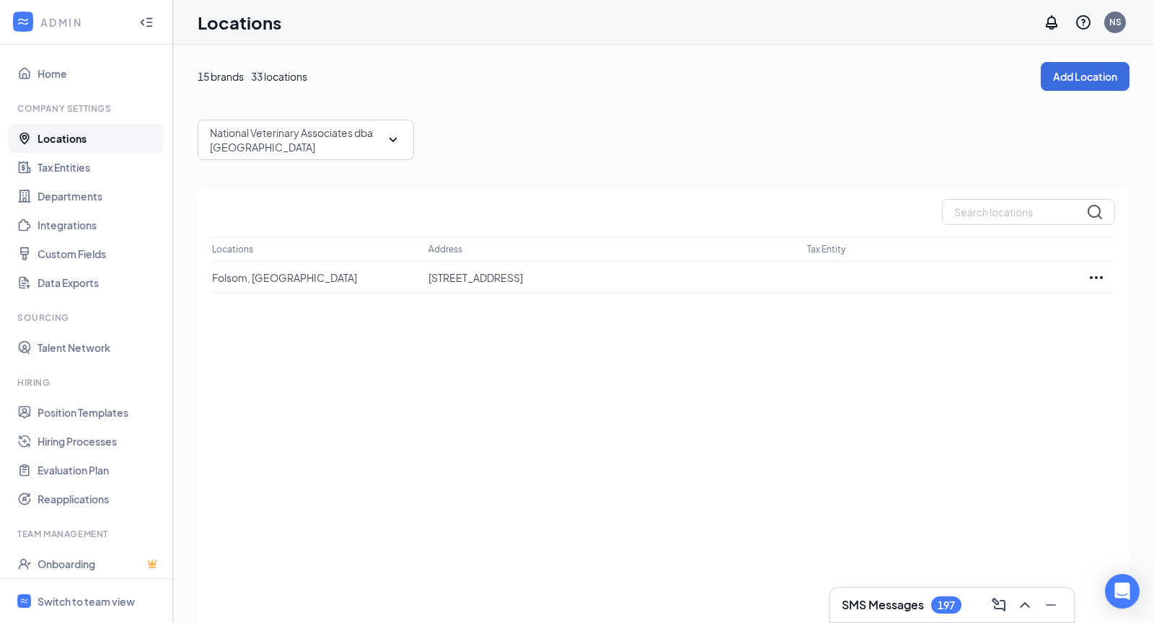
click at [392, 138] on icon "SmallChevronDown" at bounding box center [393, 140] width 8 height 4
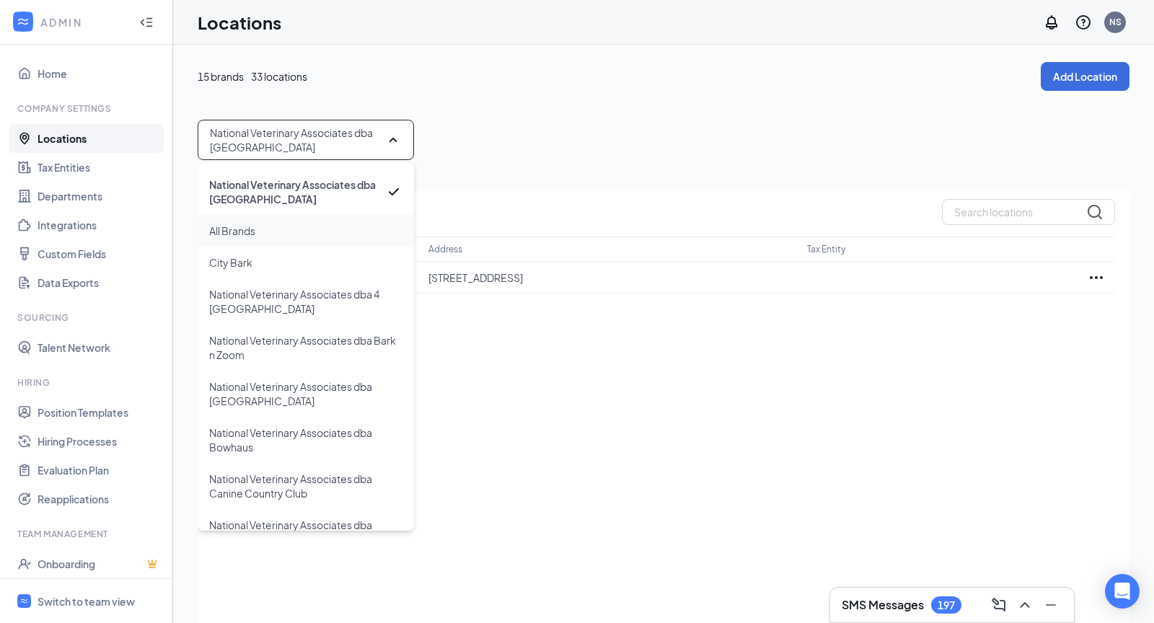
click at [238, 238] on p "All Brands" at bounding box center [232, 231] width 46 height 14
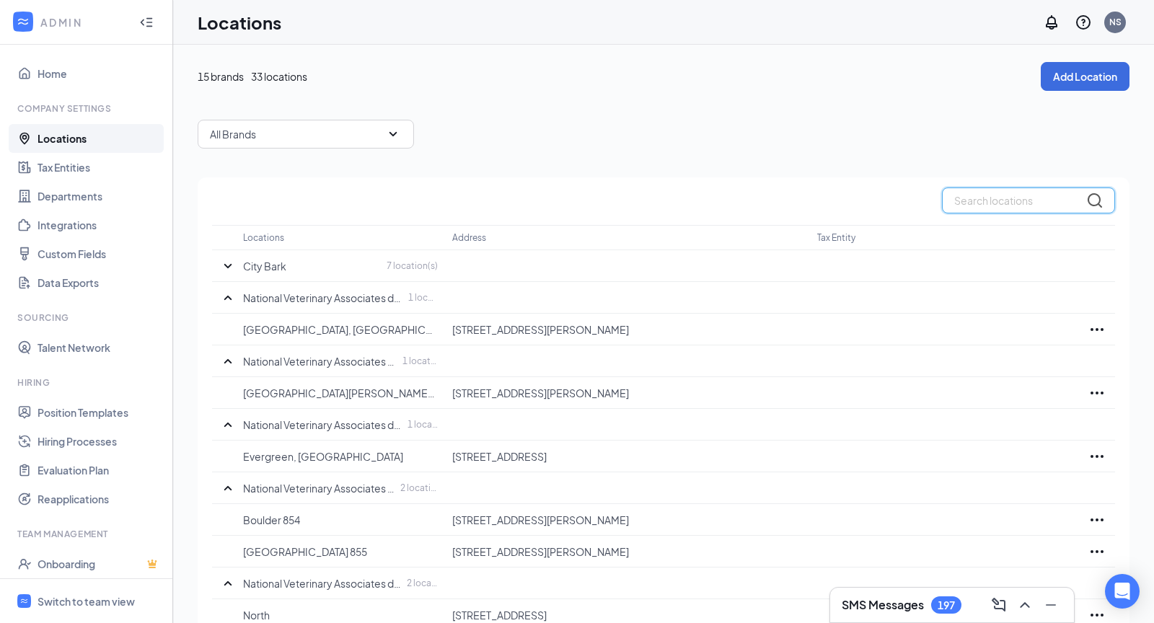
click at [987, 207] on input "text" at bounding box center [1028, 201] width 173 height 26
